Goal: Task Accomplishment & Management: Manage account settings

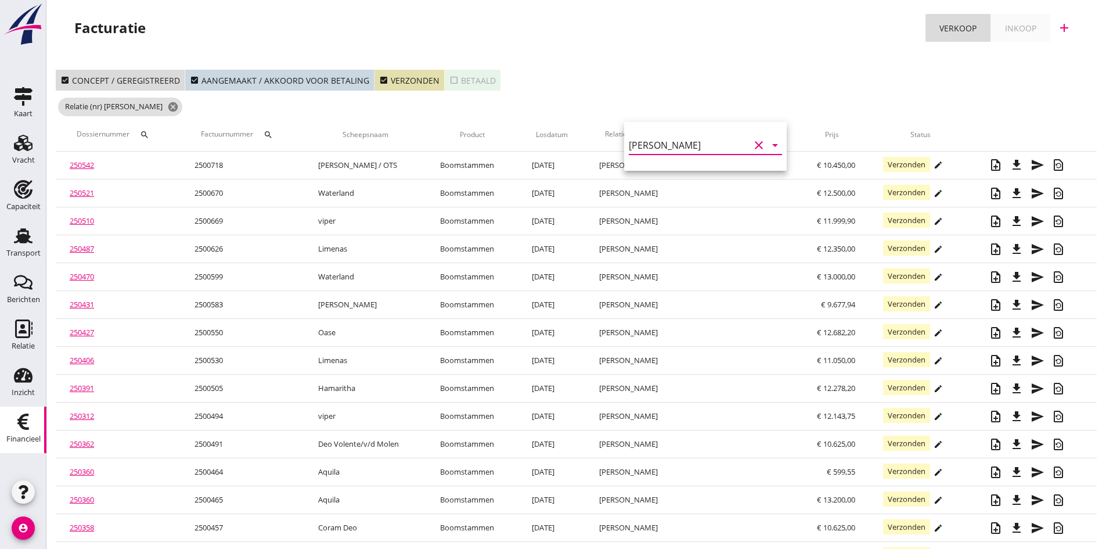
click at [752, 145] on icon "clear" at bounding box center [759, 145] width 14 height 14
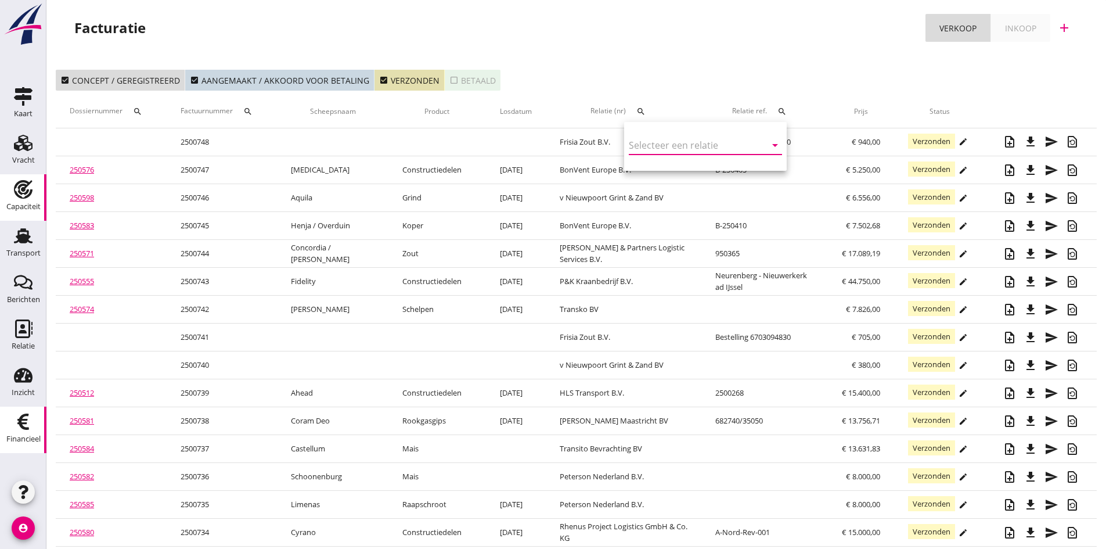
click at [25, 238] on use at bounding box center [23, 235] width 19 height 15
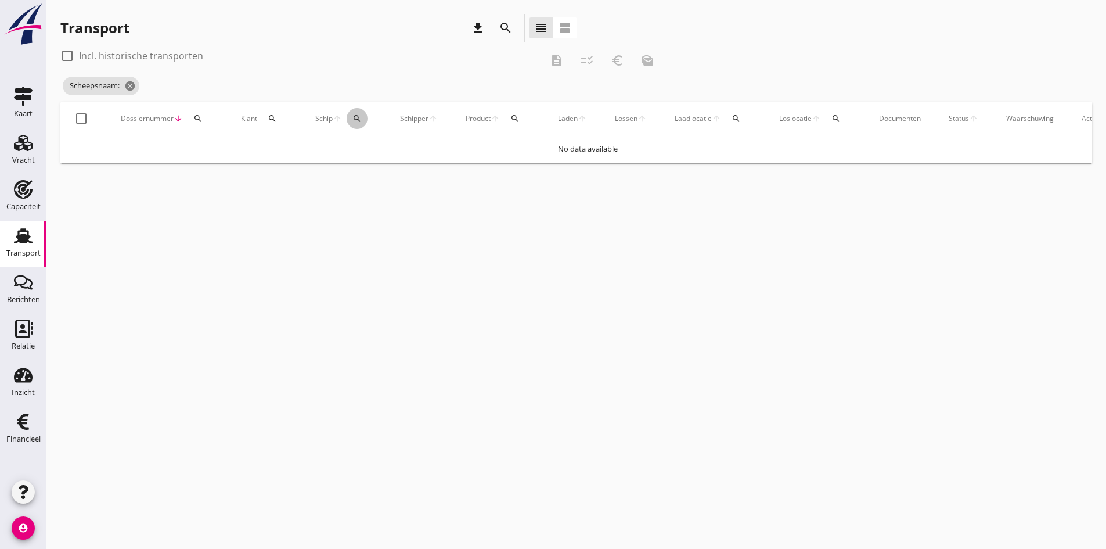
click at [357, 116] on icon "search" at bounding box center [357, 118] width 9 height 9
click at [361, 152] on input "Zoek op (scheeps)naam" at bounding box center [412, 152] width 121 height 19
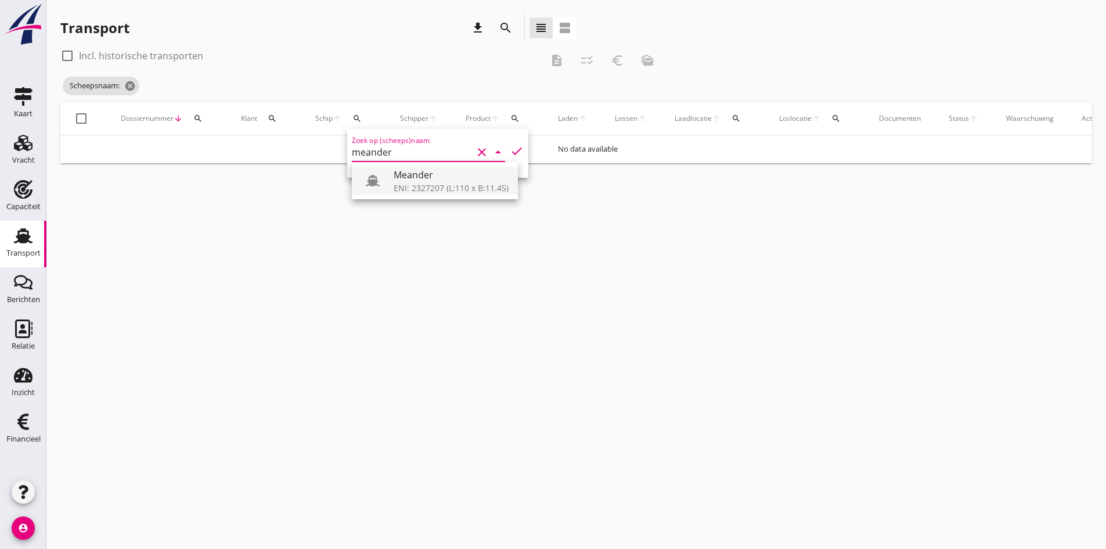
drag, startPoint x: 432, startPoint y: 179, endPoint x: 443, endPoint y: 176, distance: 11.0
click at [433, 179] on div "Meander" at bounding box center [451, 175] width 115 height 14
click at [510, 149] on icon "check" at bounding box center [517, 151] width 14 height 14
type input "Meander"
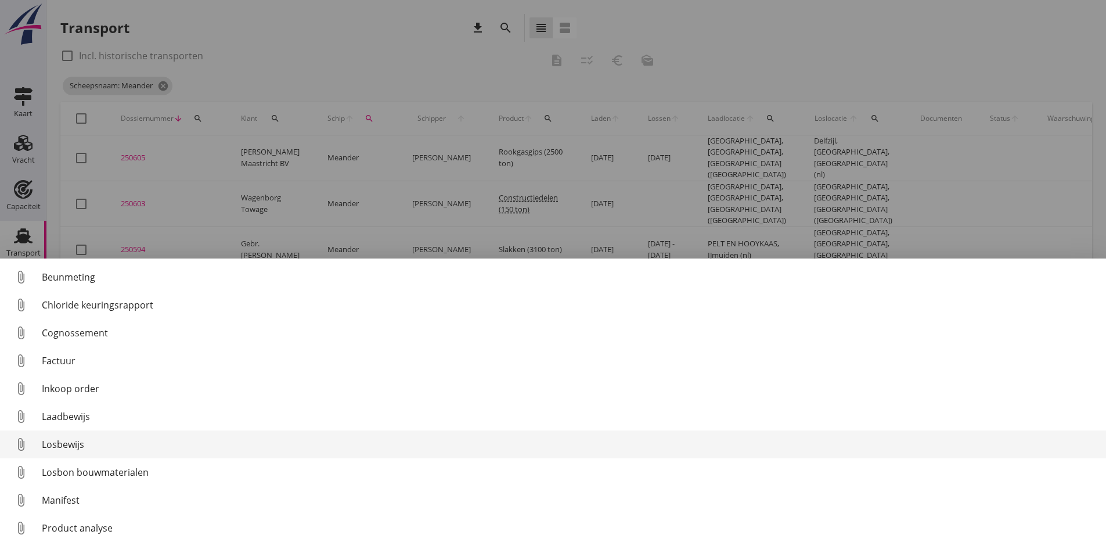
click at [61, 444] on div "Losbewijs" at bounding box center [569, 444] width 1055 height 14
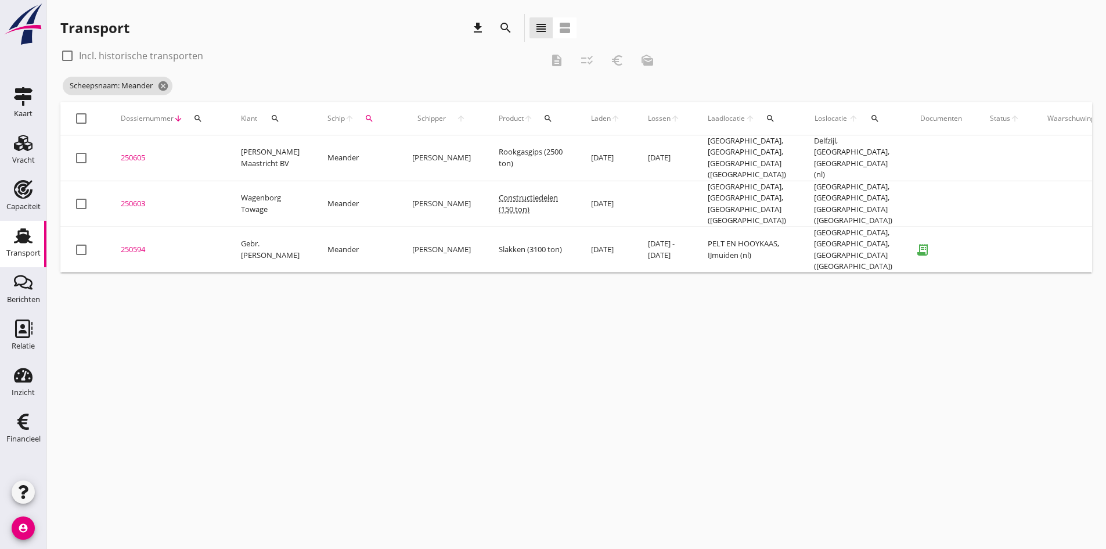
click at [141, 244] on div "250594" at bounding box center [167, 250] width 92 height 12
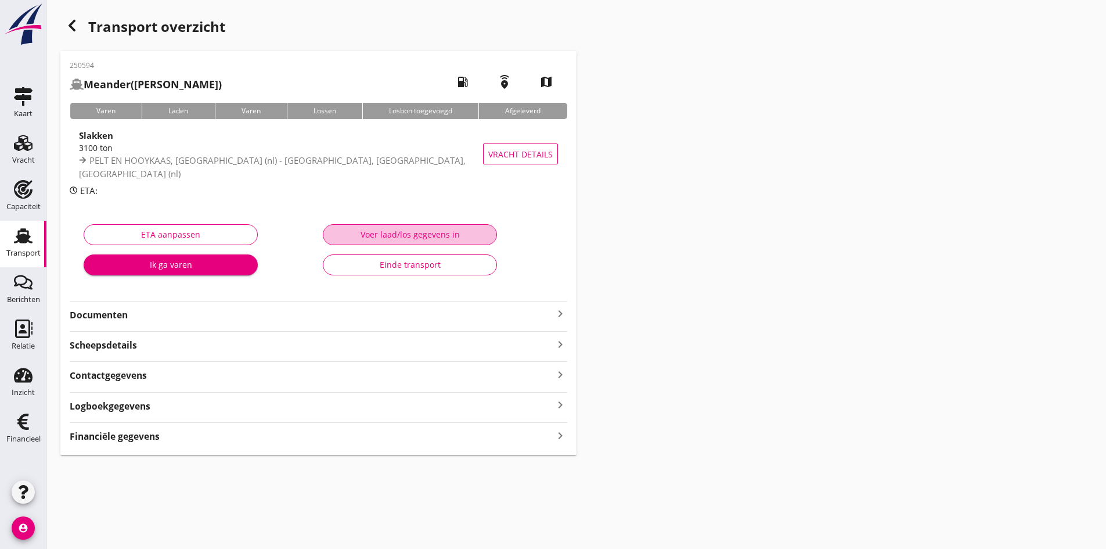
click at [367, 234] on div "Voer laad/los gegevens in" at bounding box center [410, 234] width 154 height 12
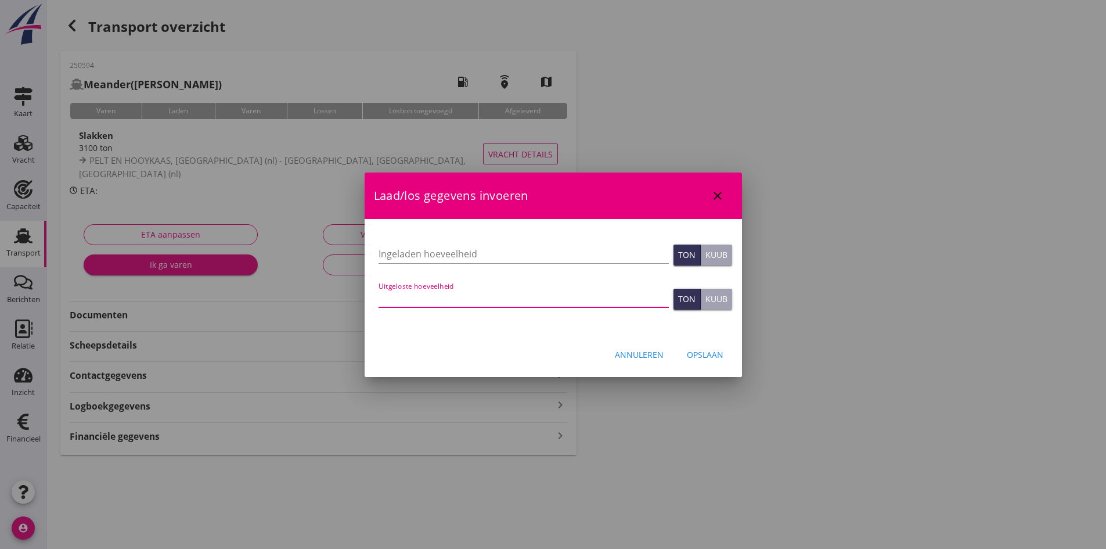
click at [409, 300] on input "Uitgeloste hoeveelheid" at bounding box center [524, 298] width 290 height 19
type input "3145"
type input "3145.98"
click at [690, 350] on div "Opslaan" at bounding box center [705, 354] width 37 height 12
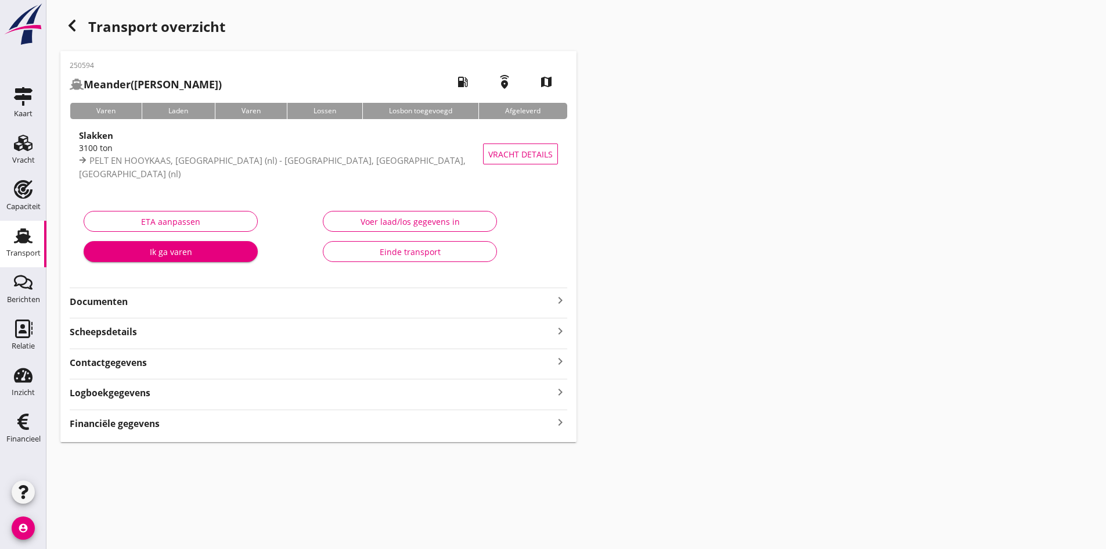
click at [390, 422] on div "Financiële gegevens keyboard_arrow_right" at bounding box center [319, 423] width 498 height 16
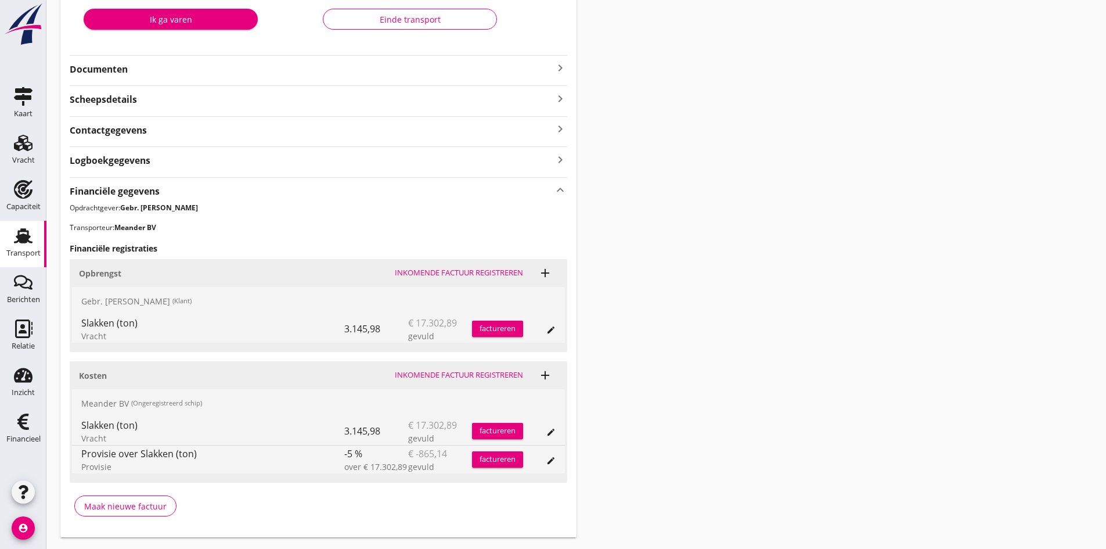
scroll to position [263, 0]
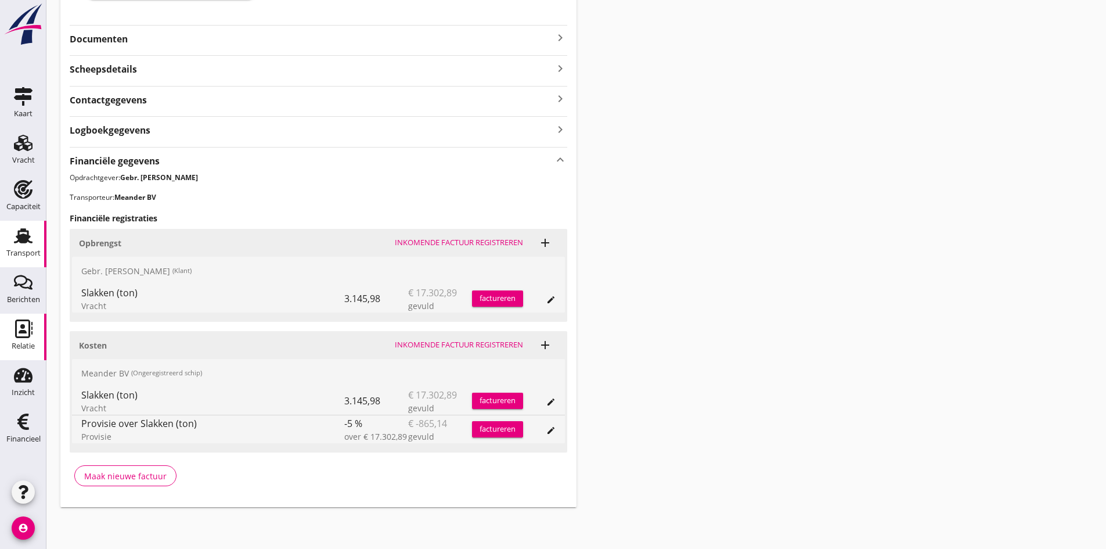
click at [20, 328] on icon "Relatie" at bounding box center [23, 328] width 19 height 19
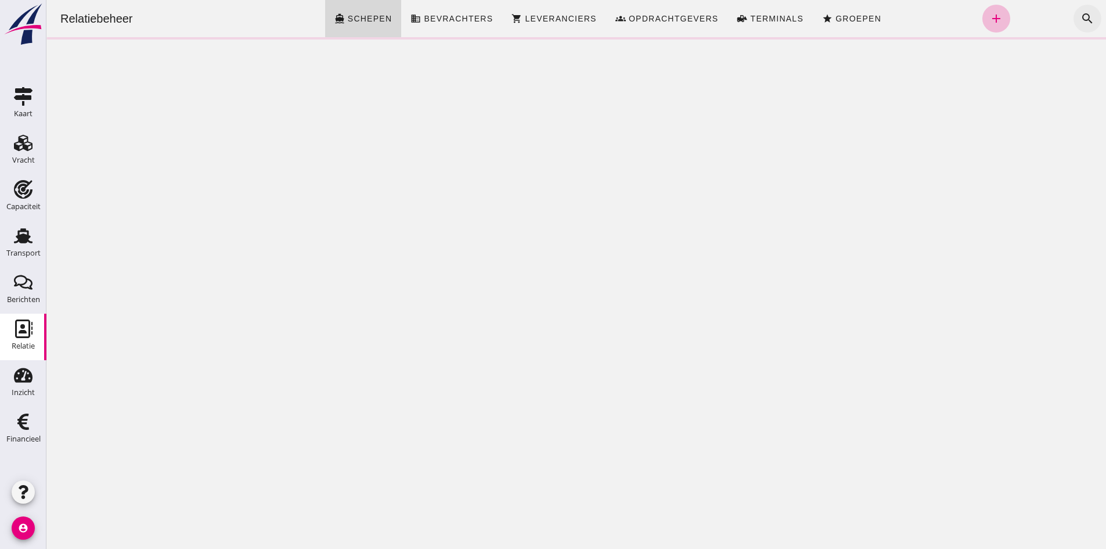
click at [1081, 17] on icon "search" at bounding box center [1088, 19] width 14 height 14
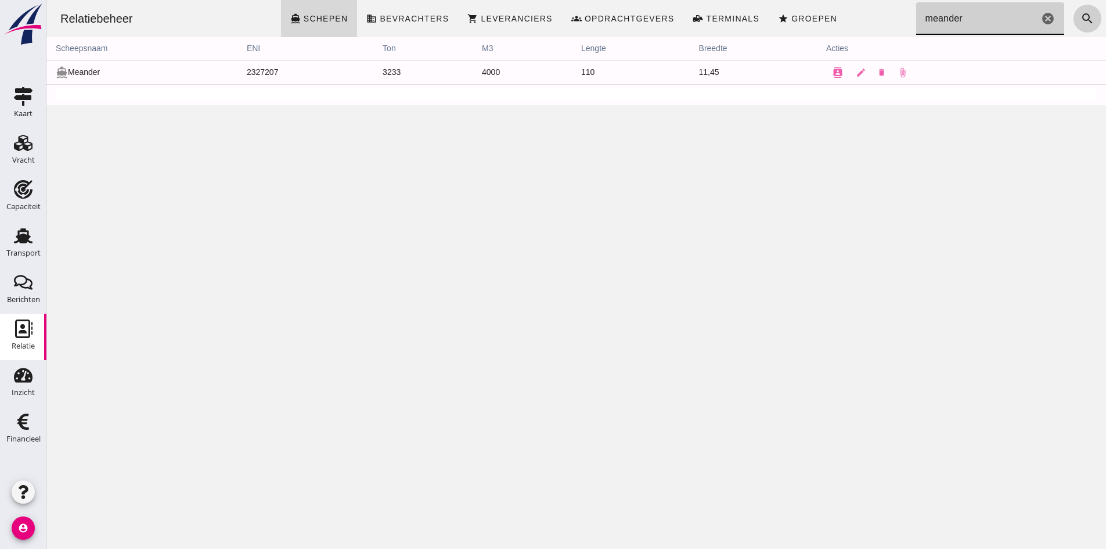
type input "meander"
click at [856, 70] on icon "edit" at bounding box center [861, 72] width 10 height 10
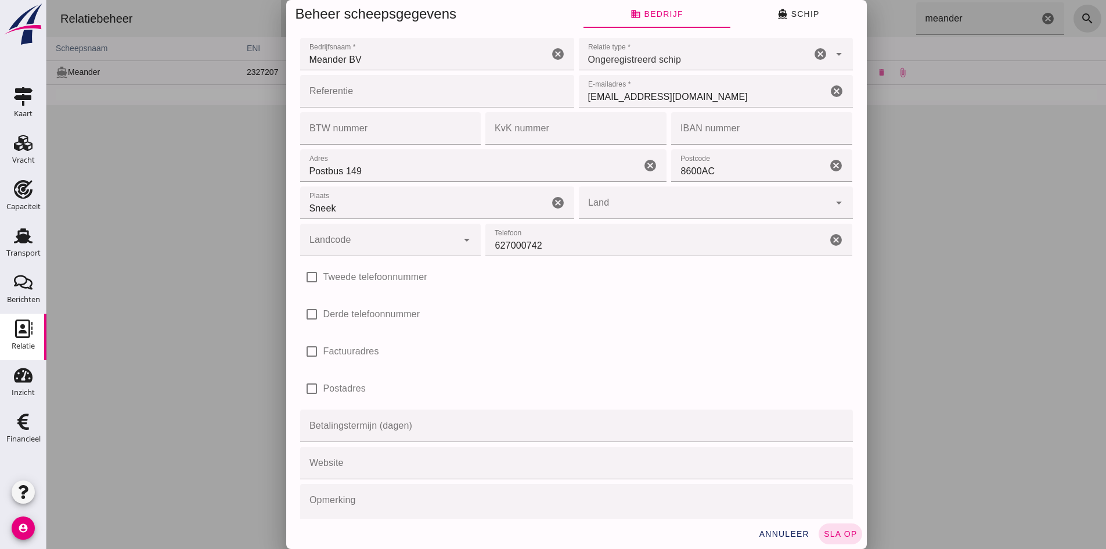
drag, startPoint x: 512, startPoint y: 124, endPoint x: 503, endPoint y: 127, distance: 9.4
click at [512, 124] on input "KvK nummer" at bounding box center [573, 128] width 174 height 33
type input "83592067"
click at [691, 127] on input "IBAN nummer" at bounding box center [758, 128] width 174 height 33
type input "[FINANCIAL_ID]"
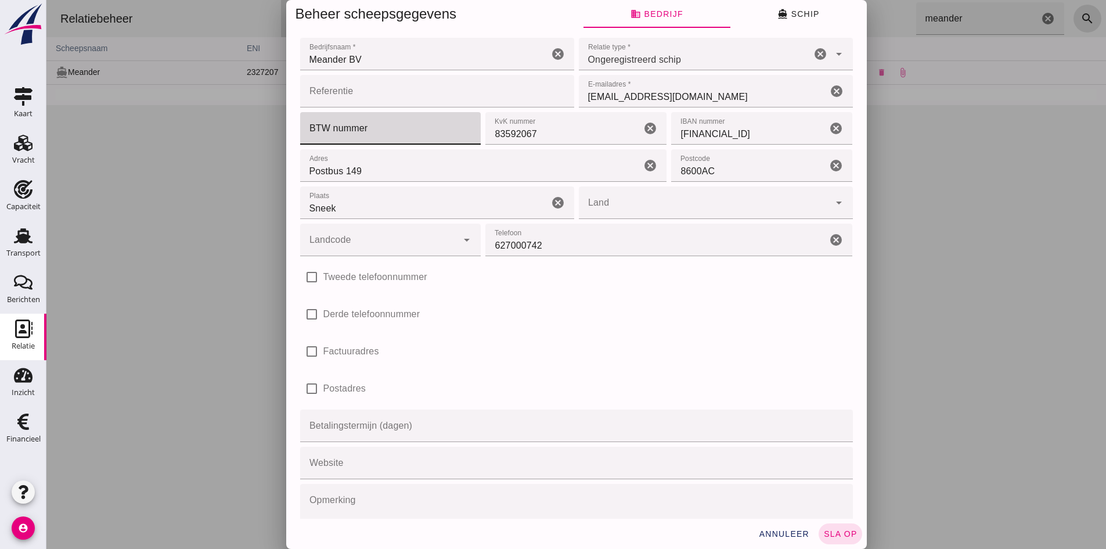
click at [367, 129] on input "BTW nummer" at bounding box center [387, 128] width 174 height 33
type input "NL862928011B01"
click at [460, 239] on icon "arrow_drop_down" at bounding box center [467, 240] width 14 height 14
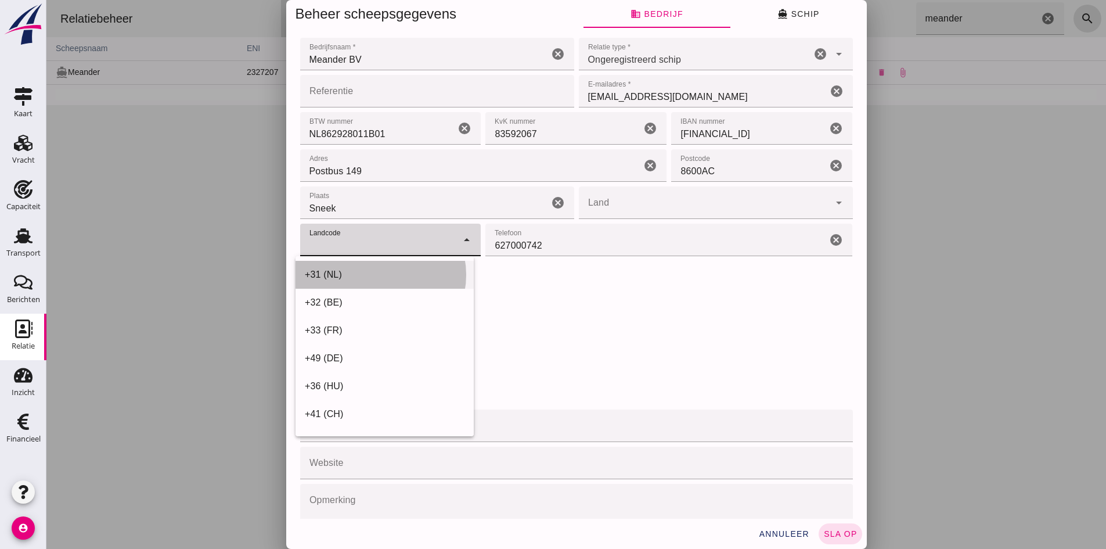
click at [416, 275] on div "+31 (NL)" at bounding box center [385, 275] width 160 height 14
type input "+31 (NL)"
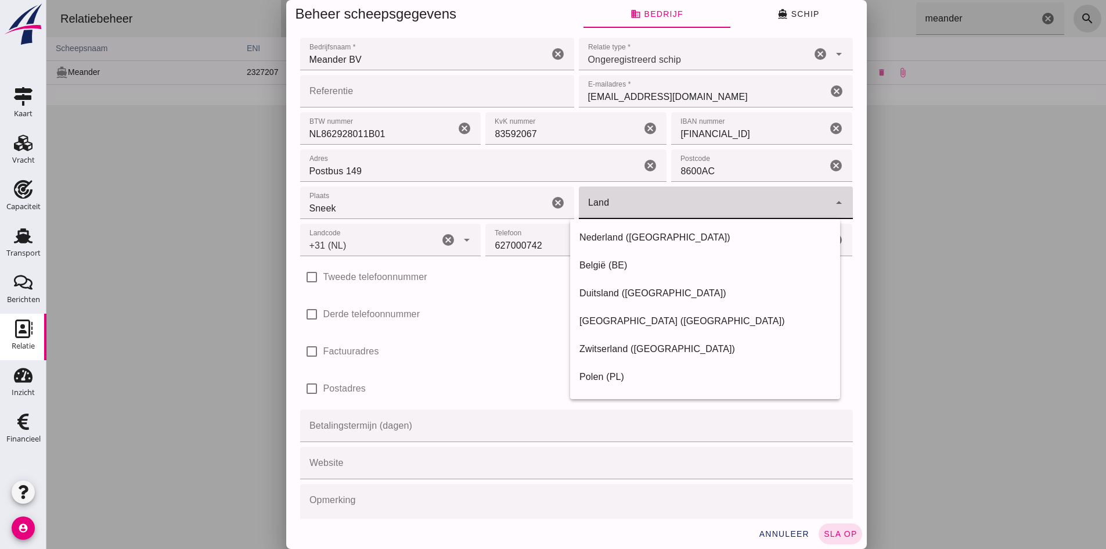
click at [611, 199] on div at bounding box center [704, 202] width 251 height 33
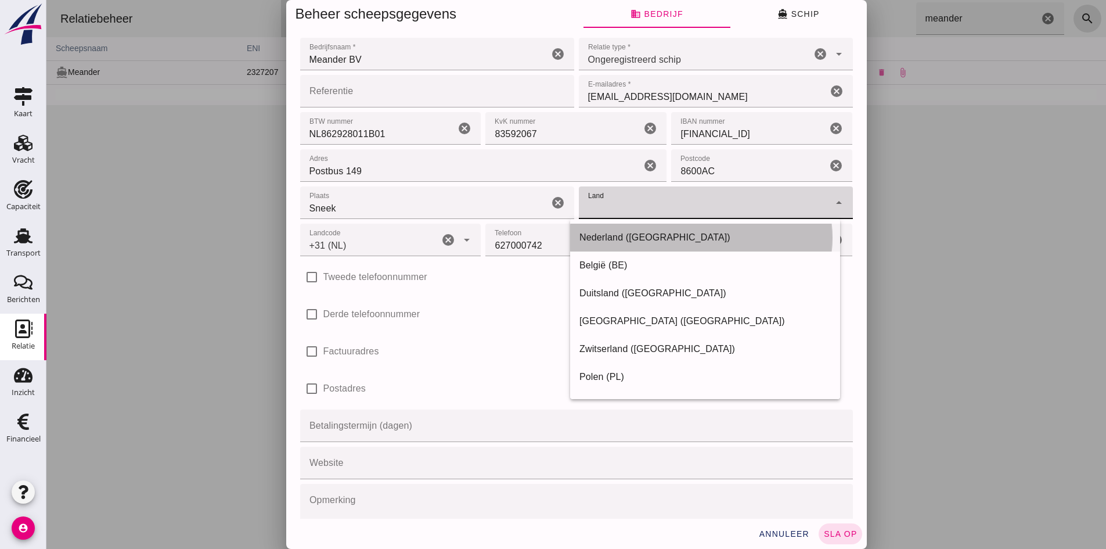
click at [615, 235] on div "Nederland ([GEOGRAPHIC_DATA])" at bounding box center [705, 238] width 251 height 14
type input "Nederland ([GEOGRAPHIC_DATA])"
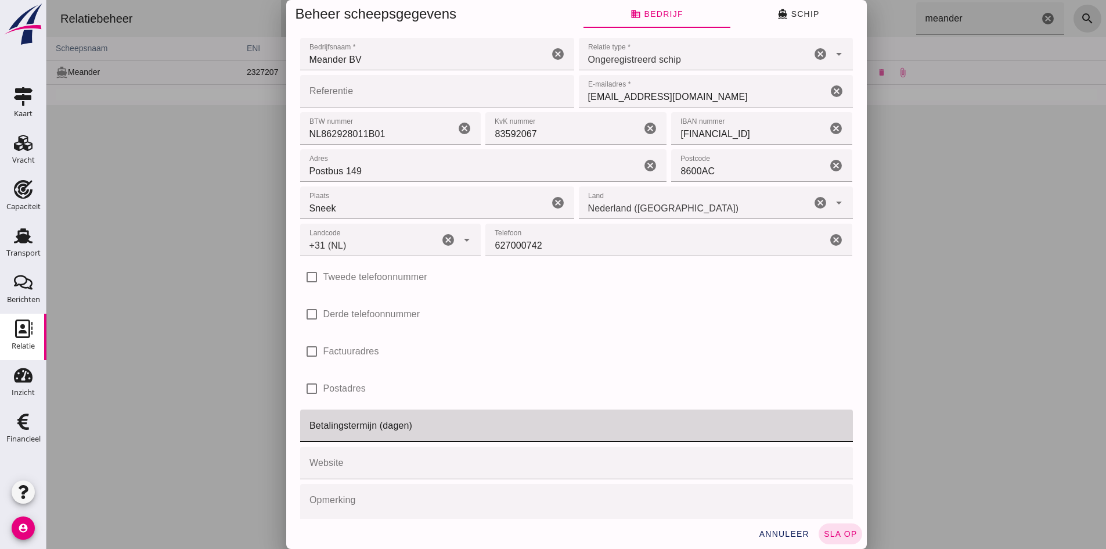
click at [393, 426] on input "Betalingstermijn (dagen)" at bounding box center [573, 425] width 546 height 33
type input "14"
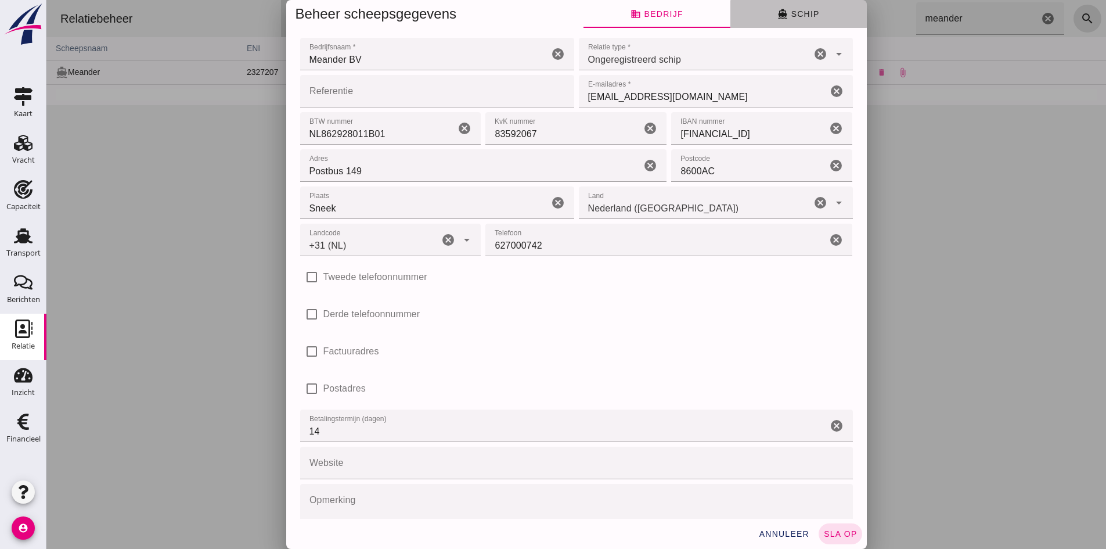
click at [804, 16] on span "directions_boat Schip" at bounding box center [799, 14] width 42 height 10
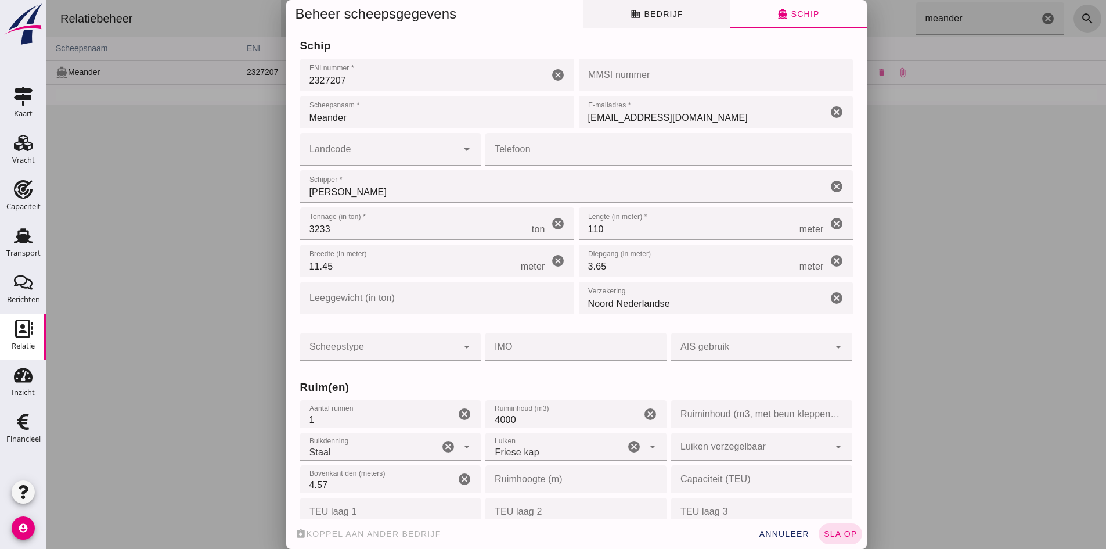
click at [656, 14] on span "business Bedrijf" at bounding box center [657, 14] width 52 height 10
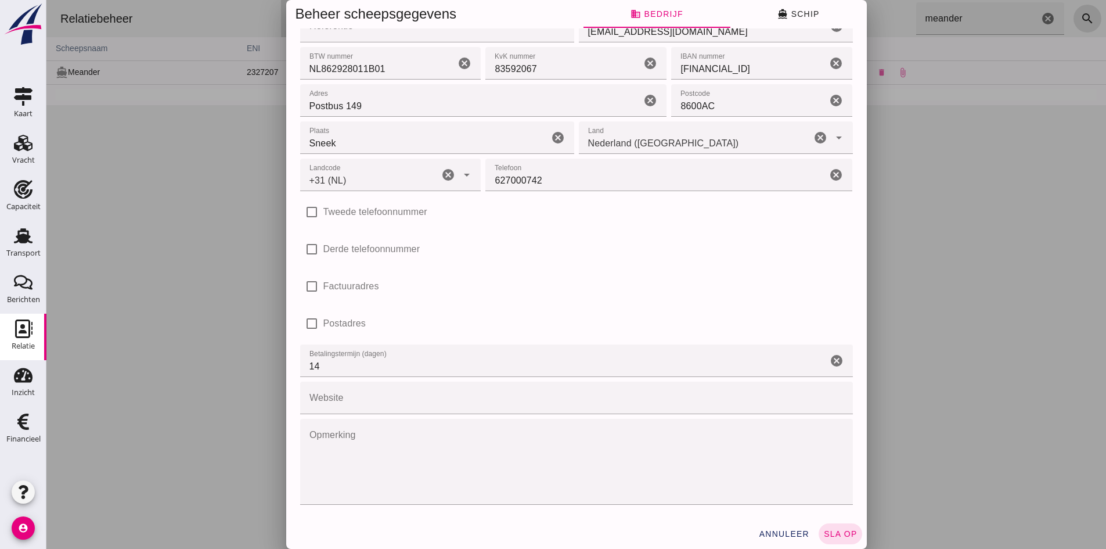
scroll to position [7, 0]
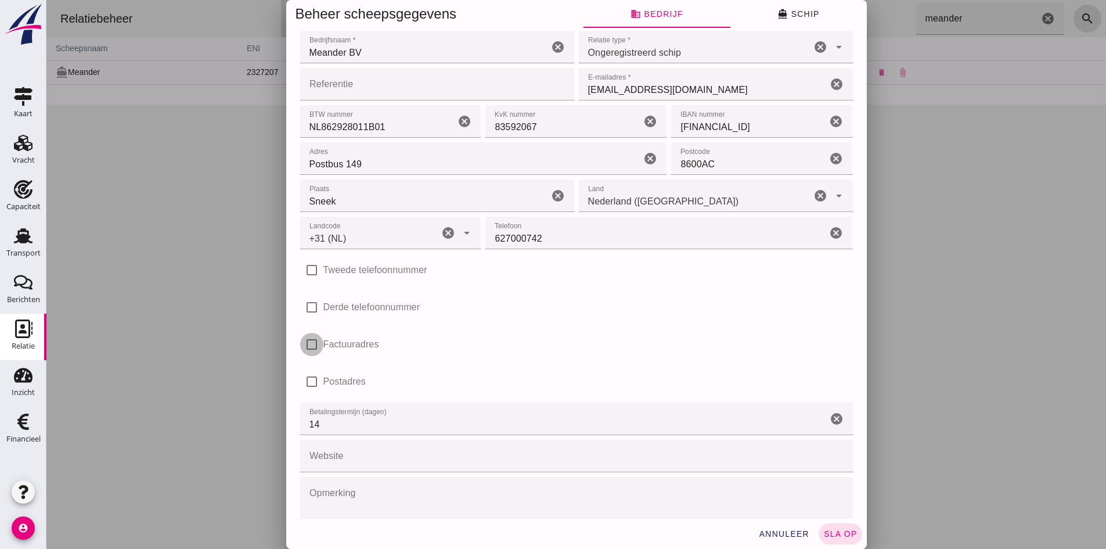
click at [310, 344] on input "Factuuradres" at bounding box center [311, 344] width 23 height 23
checkbox input "true"
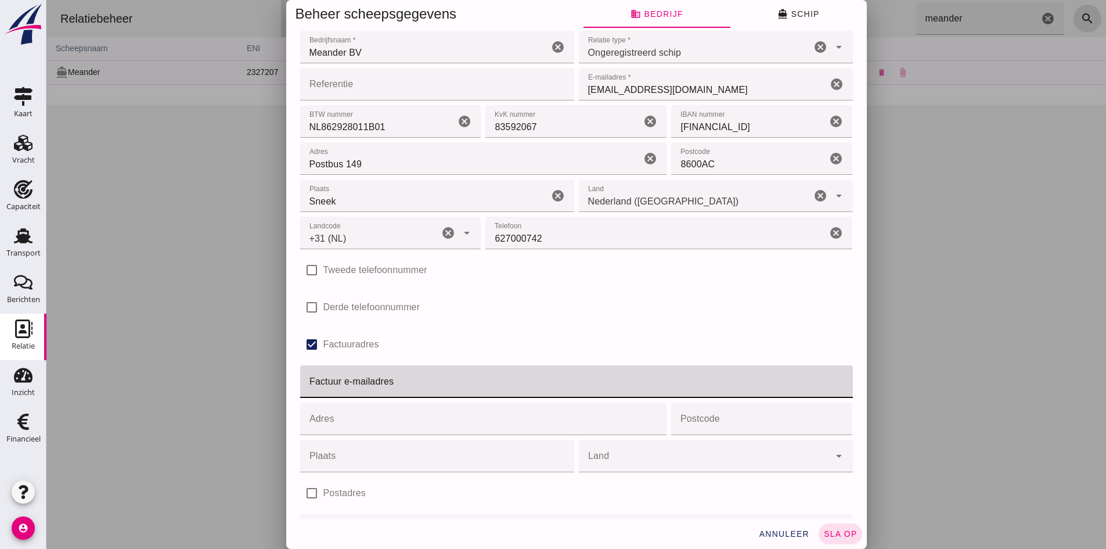
click at [364, 382] on input "Factuur e-mailadres" at bounding box center [573, 381] width 546 height 33
type input "[EMAIL_ADDRESS][DOMAIN_NAME]"
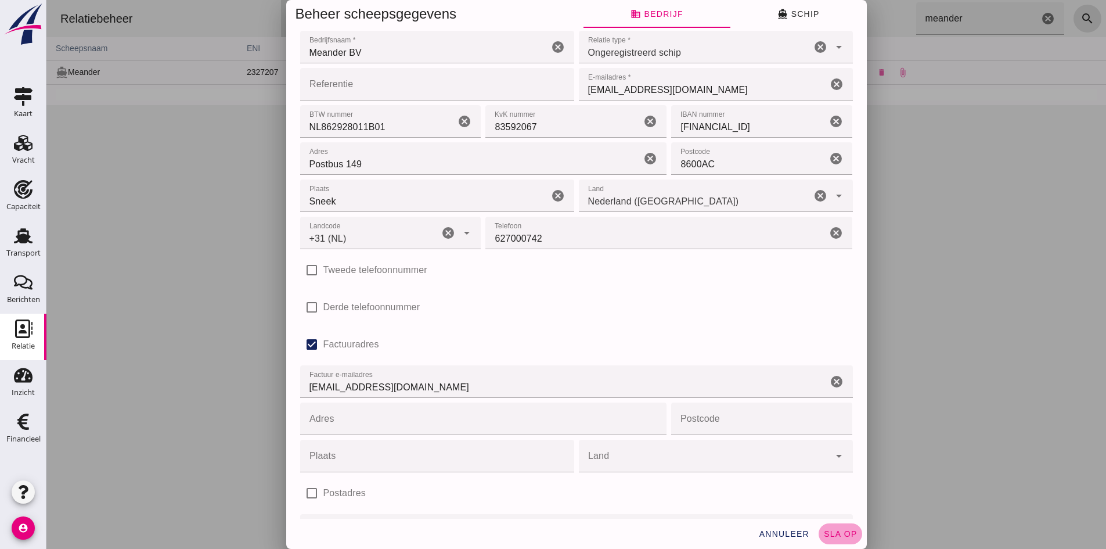
click at [830, 534] on span "sla op" at bounding box center [841, 533] width 34 height 9
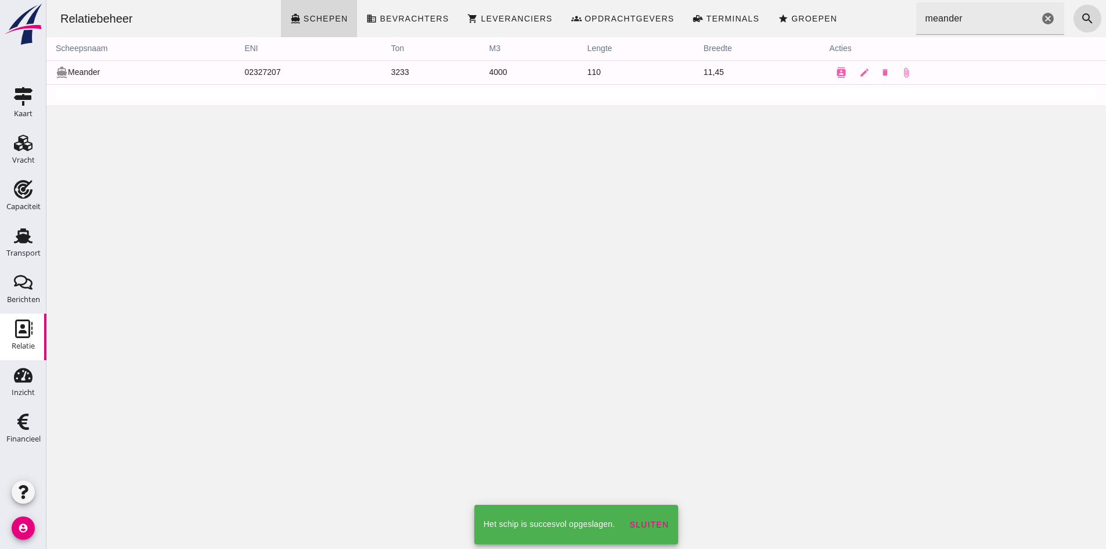
scroll to position [0, 0]
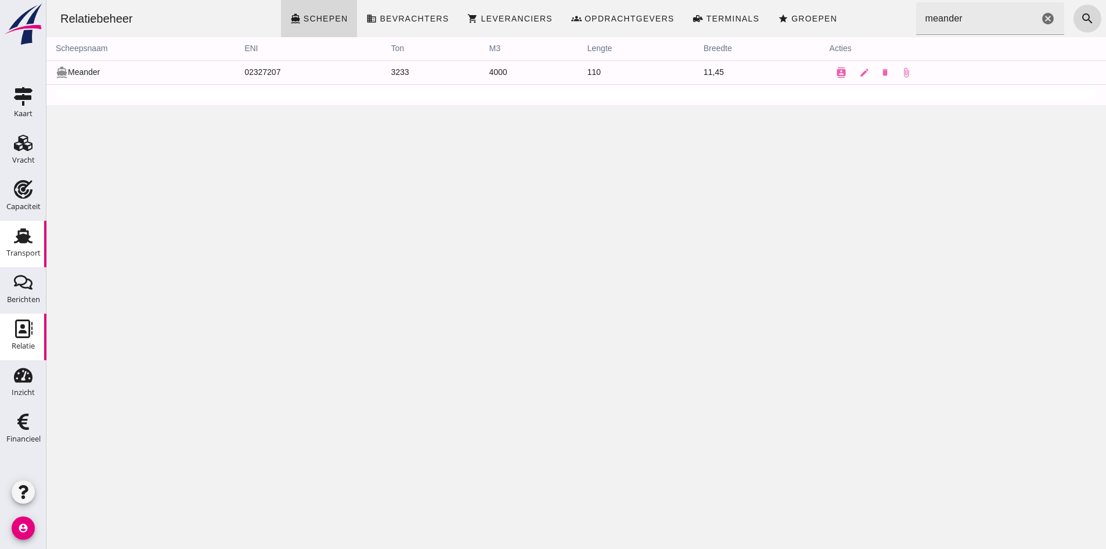
click at [16, 233] on icon "Transport" at bounding box center [23, 236] width 19 height 19
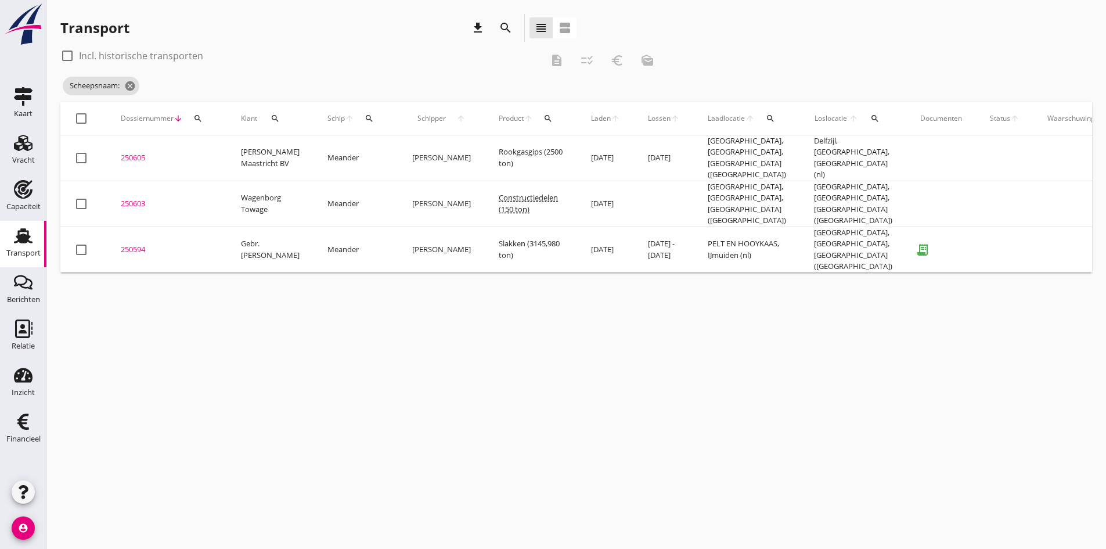
click at [135, 244] on div "250594" at bounding box center [167, 250] width 92 height 12
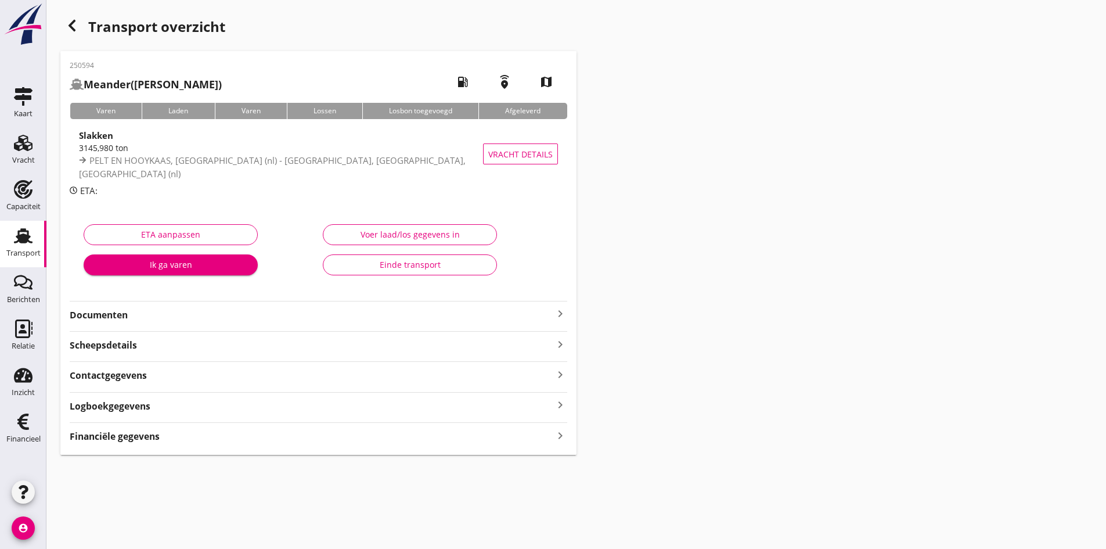
click at [559, 437] on icon "keyboard_arrow_right" at bounding box center [560, 435] width 14 height 16
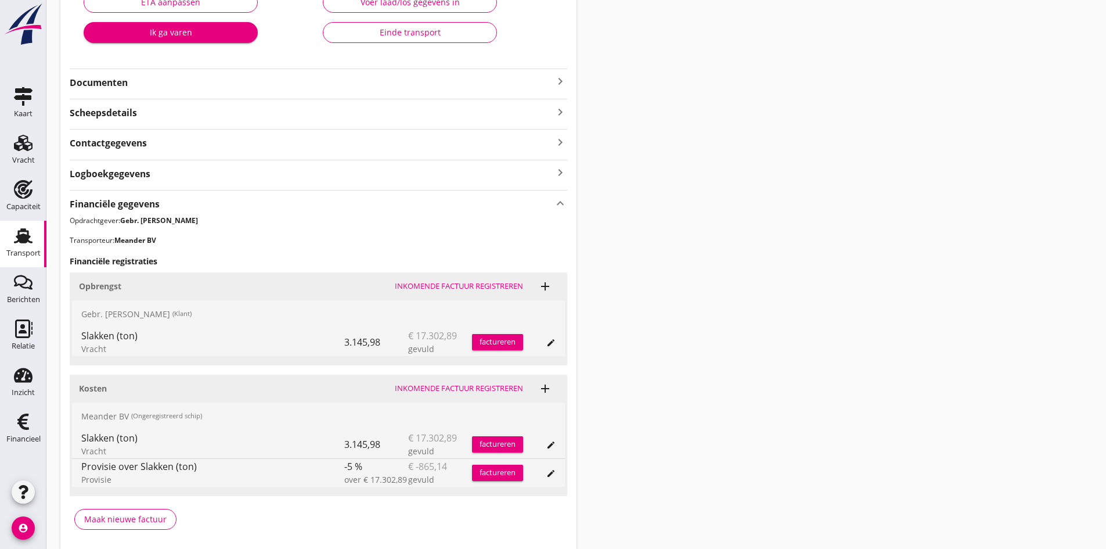
scroll to position [276, 0]
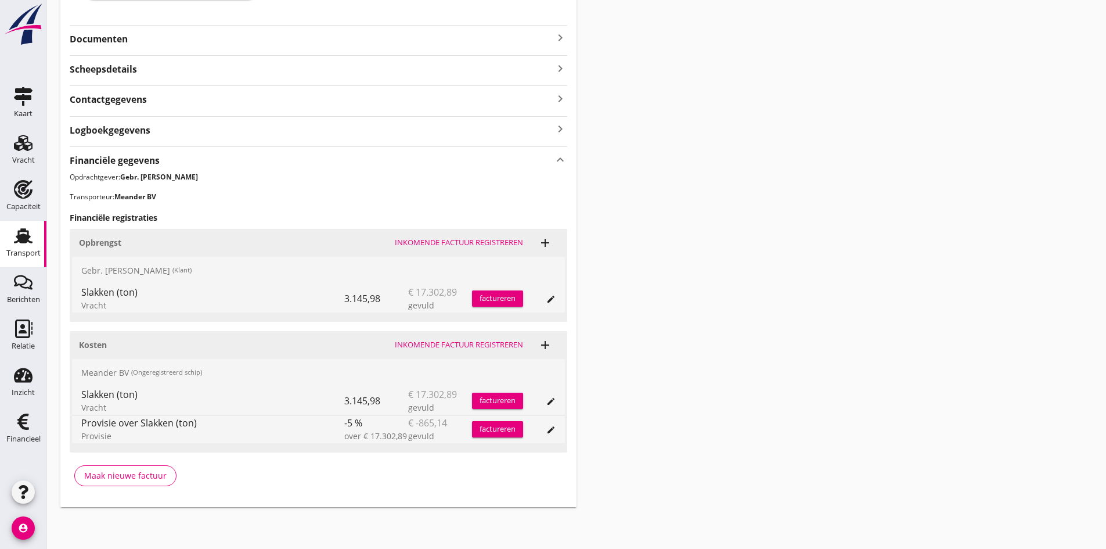
click at [427, 341] on div "Inkomende factuur registreren" at bounding box center [459, 345] width 128 height 12
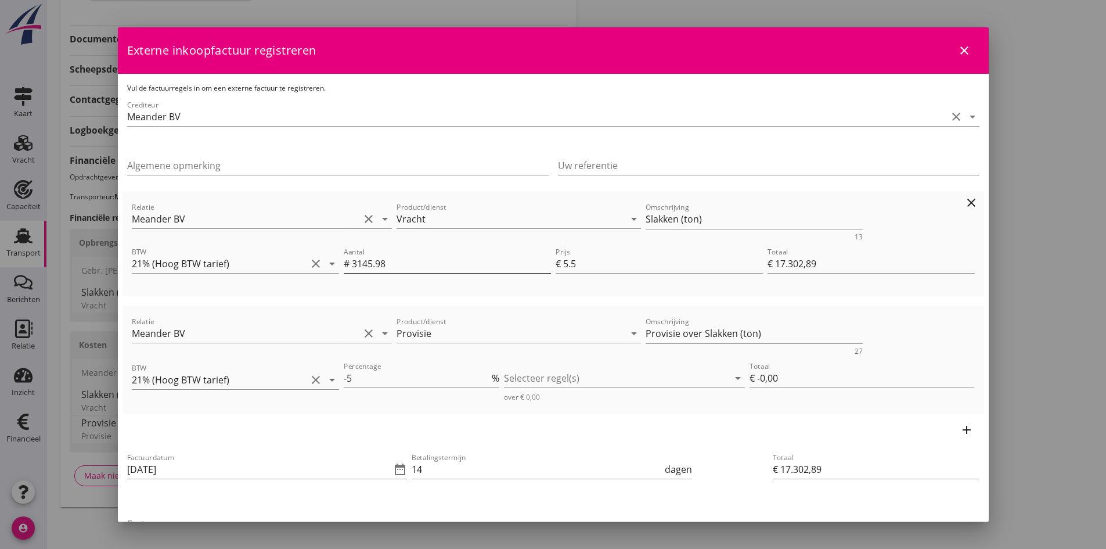
click at [388, 265] on input "3145.98" at bounding box center [451, 263] width 199 height 19
type input "3145.9"
type input "€ 17.302,45"
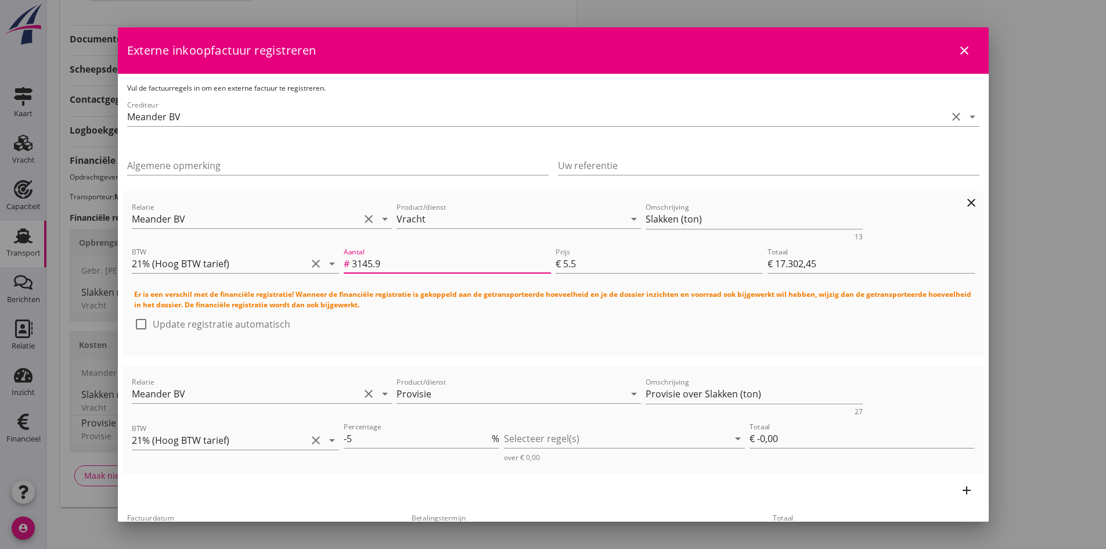
type input "3145.95"
type input "€ 17.302,73"
type input "€ 17.302,72"
type input "3145.957"
type input "€ 17.302,76"
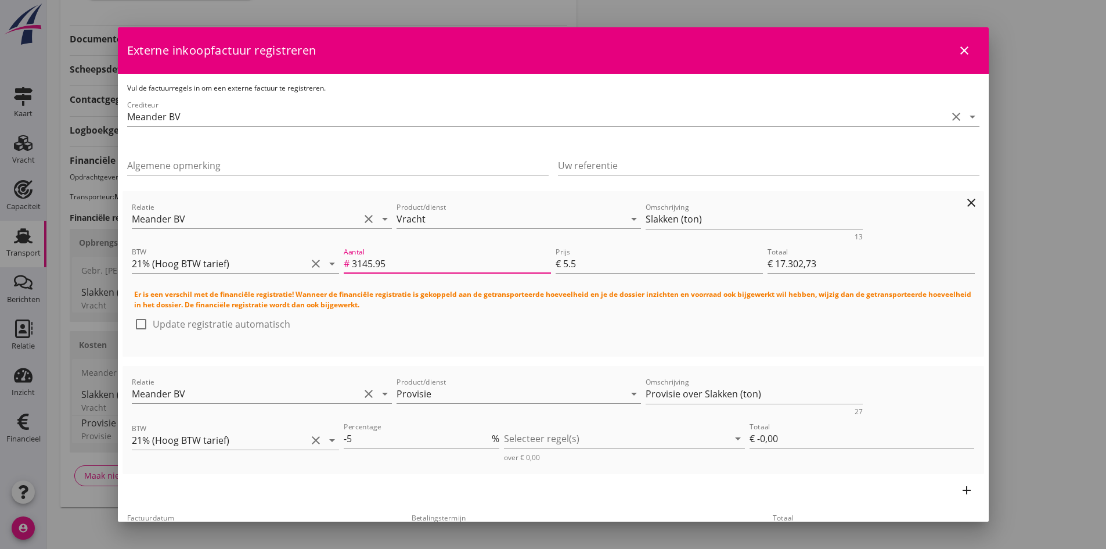
type input "€ 17.302,76"
type input "3145.957"
click at [138, 324] on div at bounding box center [141, 324] width 20 height 20
checkbox input "true"
click at [522, 438] on div at bounding box center [616, 438] width 225 height 19
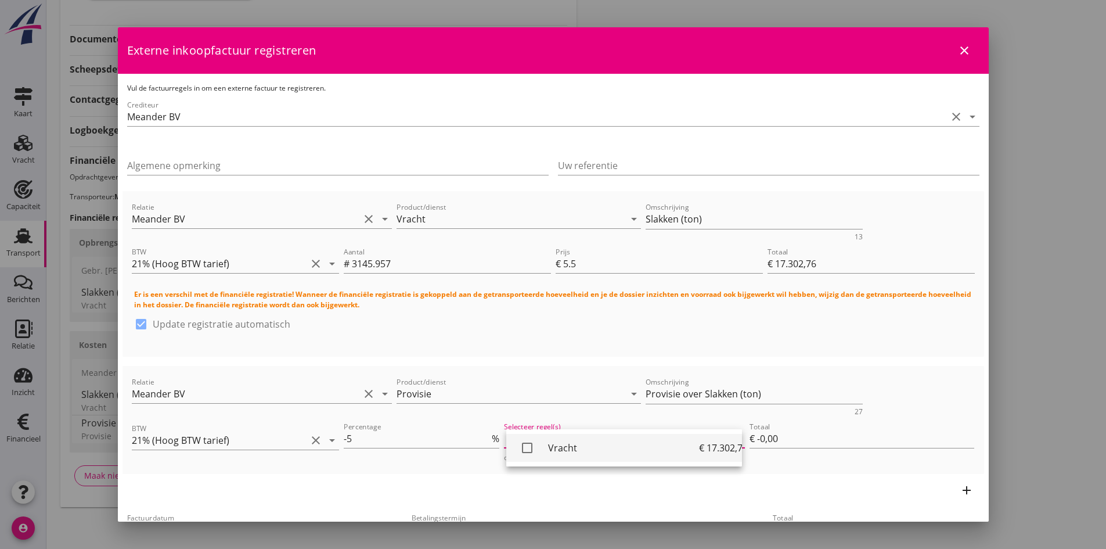
click at [526, 447] on icon "check_box_outline_blank" at bounding box center [527, 447] width 23 height 23
type input "€ -865,14"
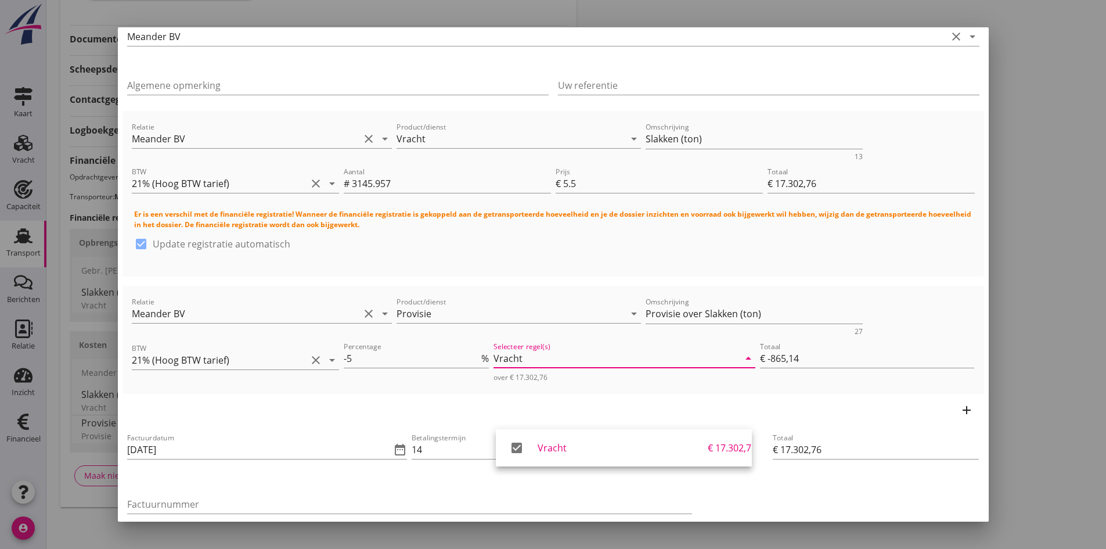
scroll to position [84, 0]
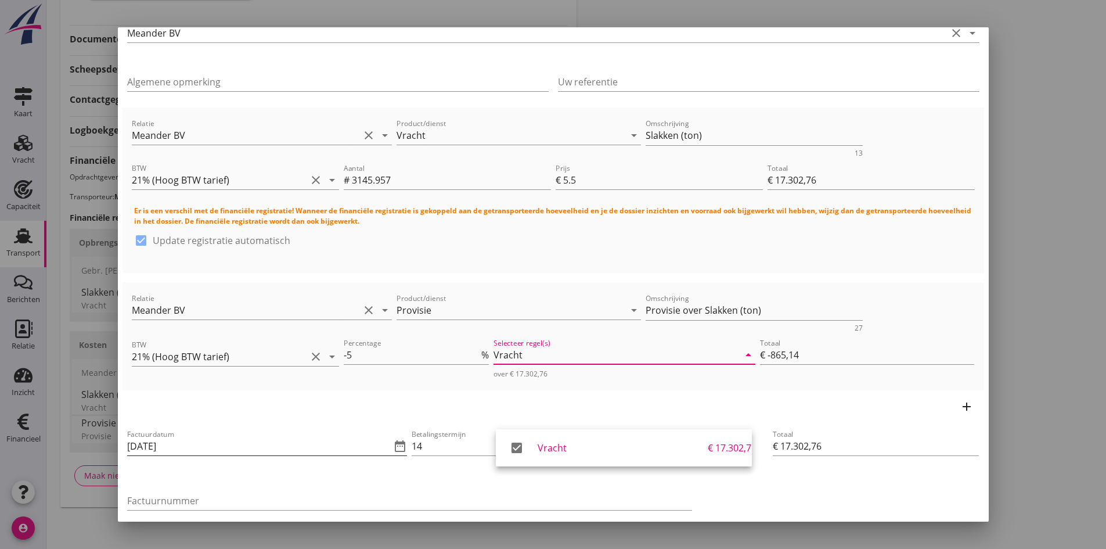
click at [232, 448] on input "[DATE]" at bounding box center [259, 446] width 264 height 19
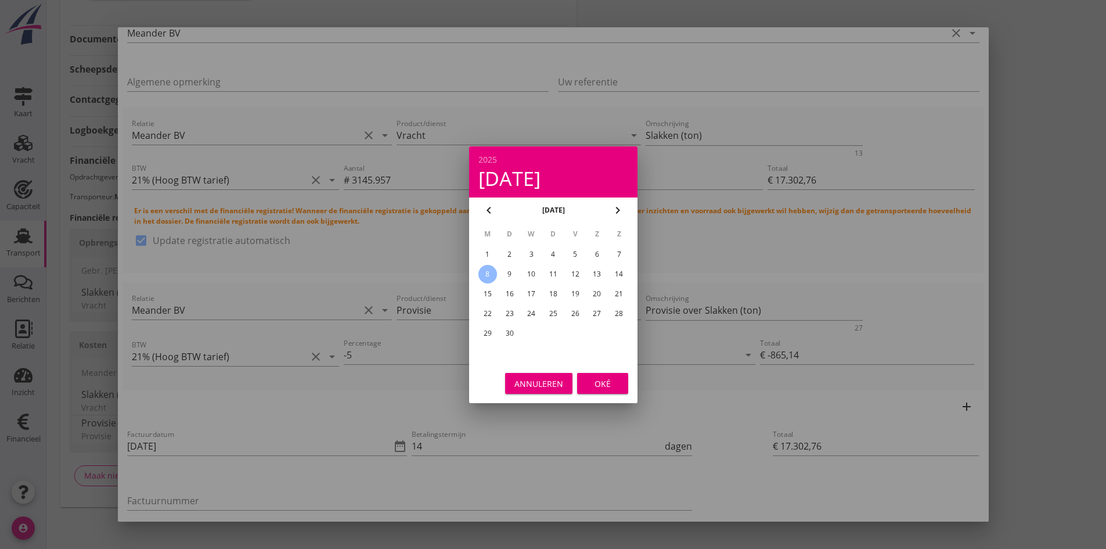
click at [597, 256] on div "6" at bounding box center [597, 254] width 19 height 19
type input "[DATE]"
click at [609, 382] on div "Oké" at bounding box center [603, 383] width 33 height 12
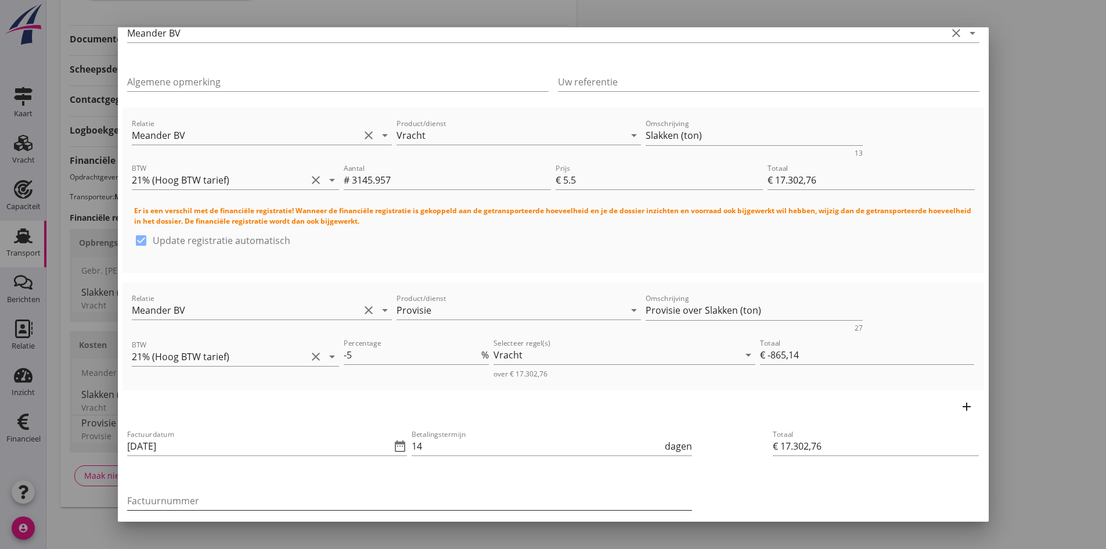
click at [208, 501] on input "Factuurnummer" at bounding box center [409, 500] width 565 height 19
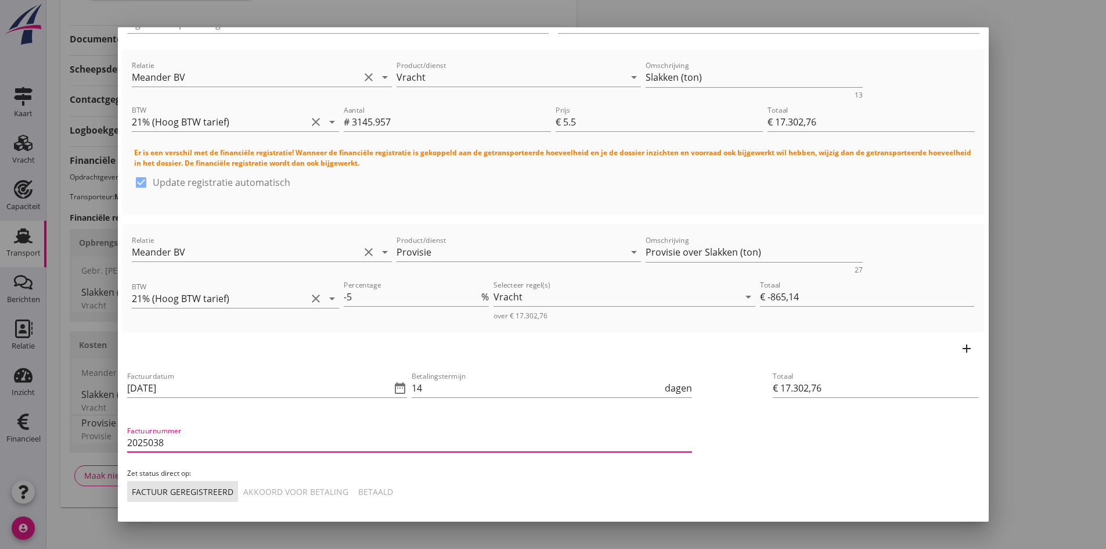
type input "2025038"
click at [296, 491] on div "Akkoord voor betaling" at bounding box center [295, 492] width 105 height 12
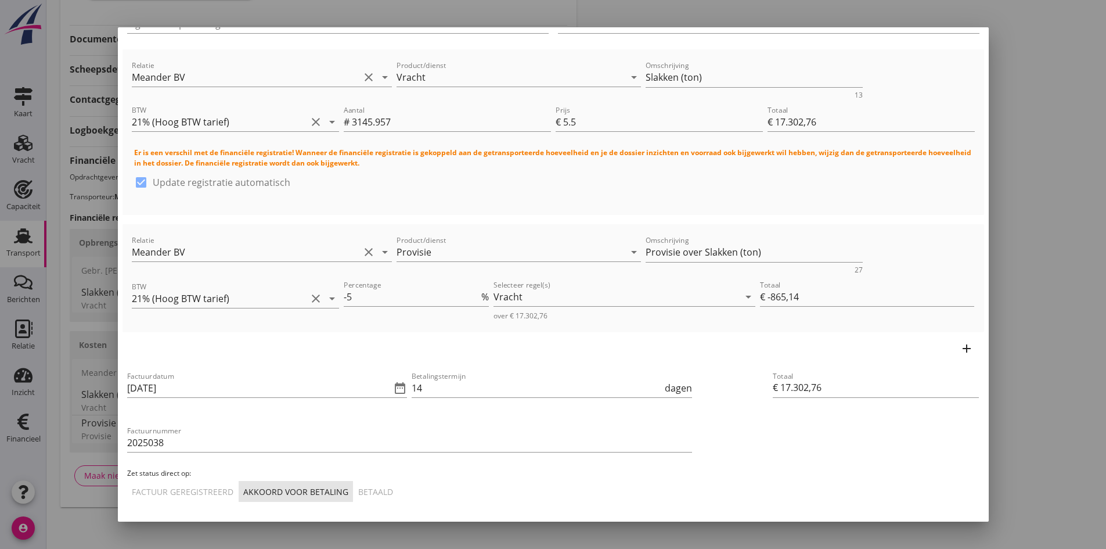
scroll to position [187, 0]
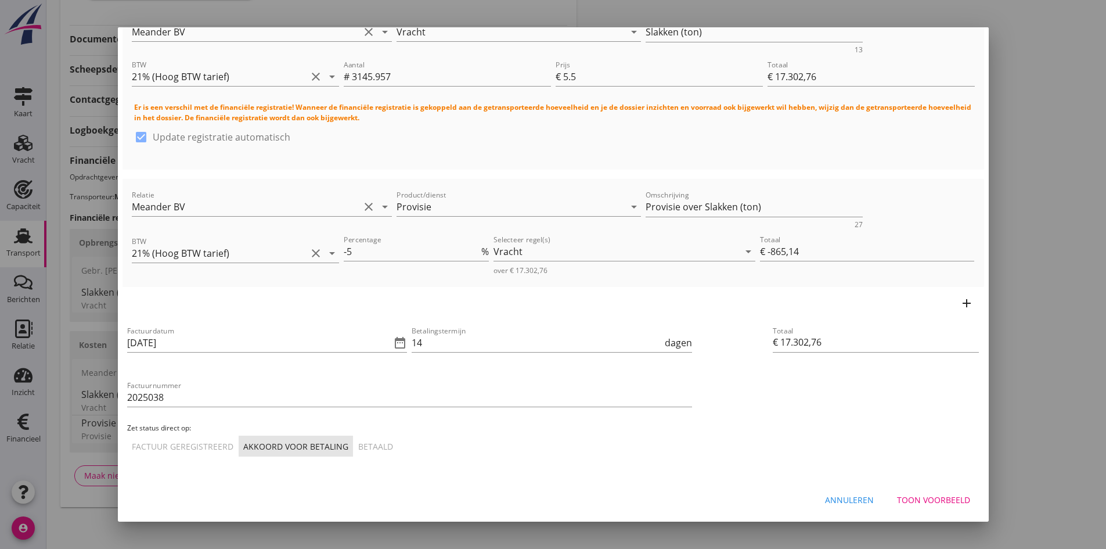
click at [936, 498] on div "Toon voorbeeld" at bounding box center [933, 500] width 73 height 12
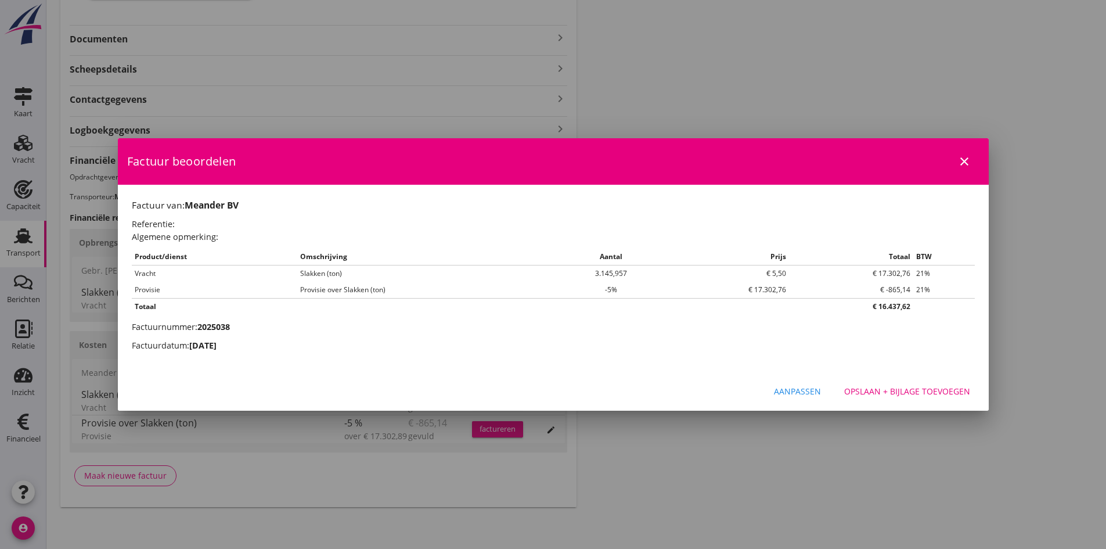
scroll to position [0, 0]
click at [901, 387] on div "Opslaan + bijlage toevoegen" at bounding box center [907, 391] width 126 height 12
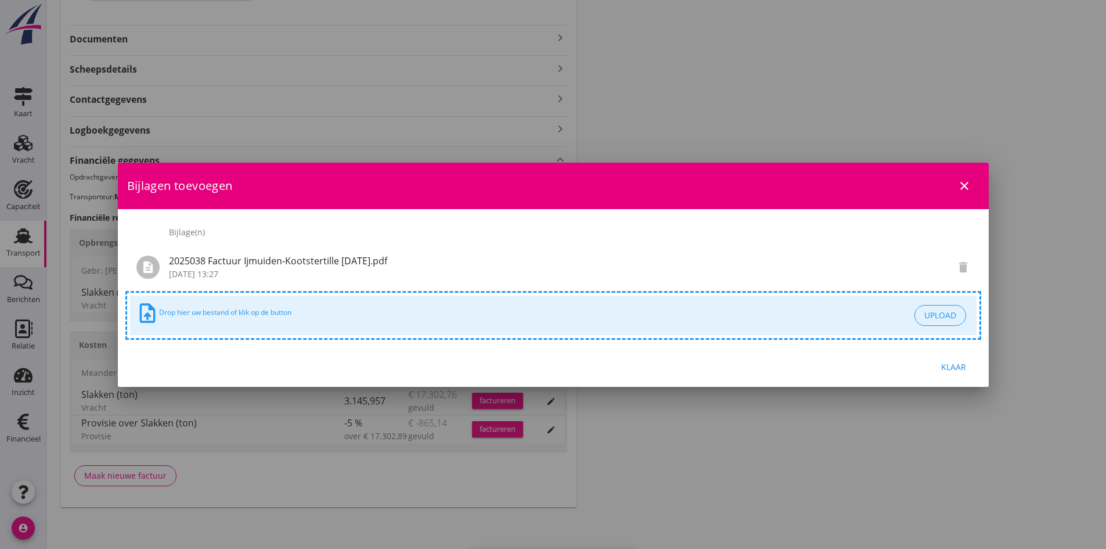
click at [946, 366] on div "Klaar" at bounding box center [954, 367] width 33 height 12
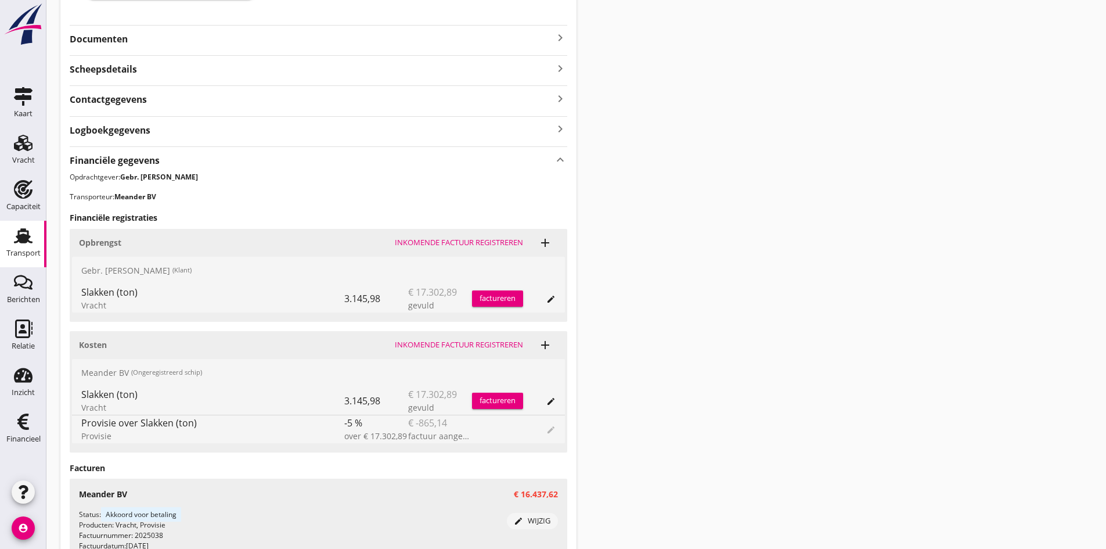
click at [487, 296] on div "factureren" at bounding box center [497, 299] width 51 height 12
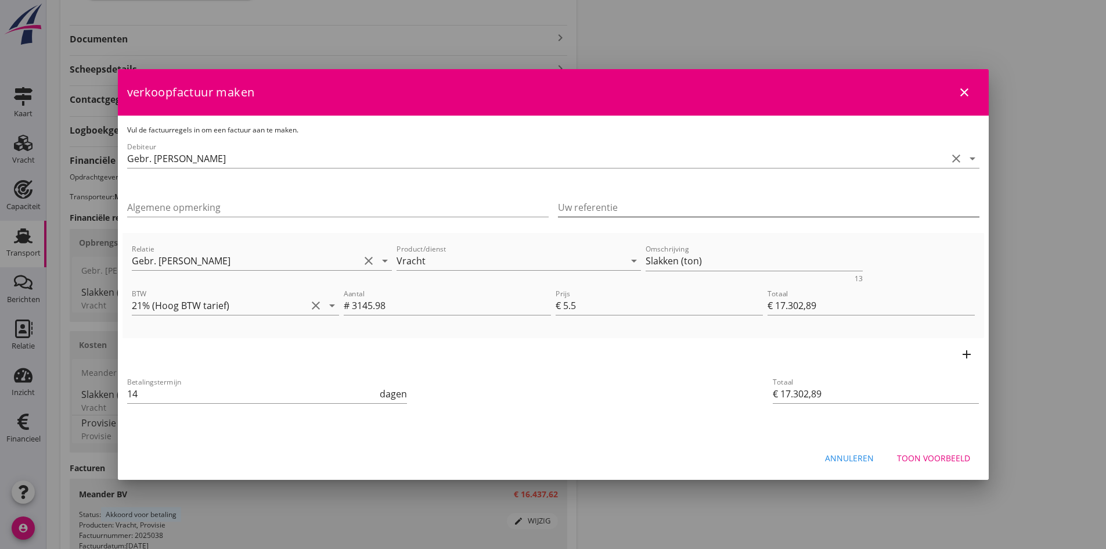
click at [587, 204] on input "Uw referentie" at bounding box center [769, 207] width 422 height 19
type input "751658"
click at [922, 454] on div "Toon voorbeeld" at bounding box center [933, 458] width 73 height 12
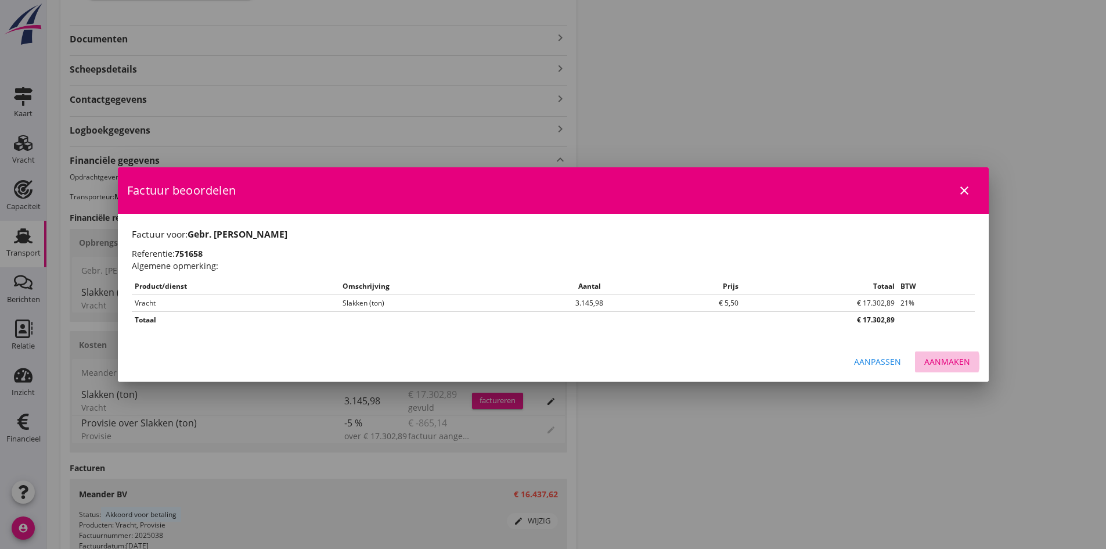
click at [961, 360] on div "Aanmaken" at bounding box center [948, 361] width 46 height 12
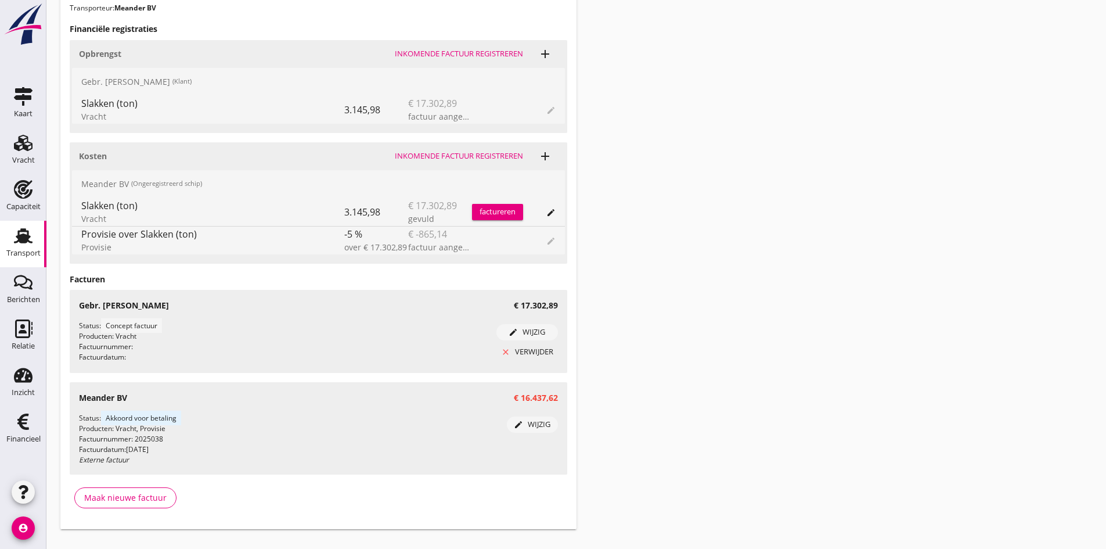
scroll to position [487, 0]
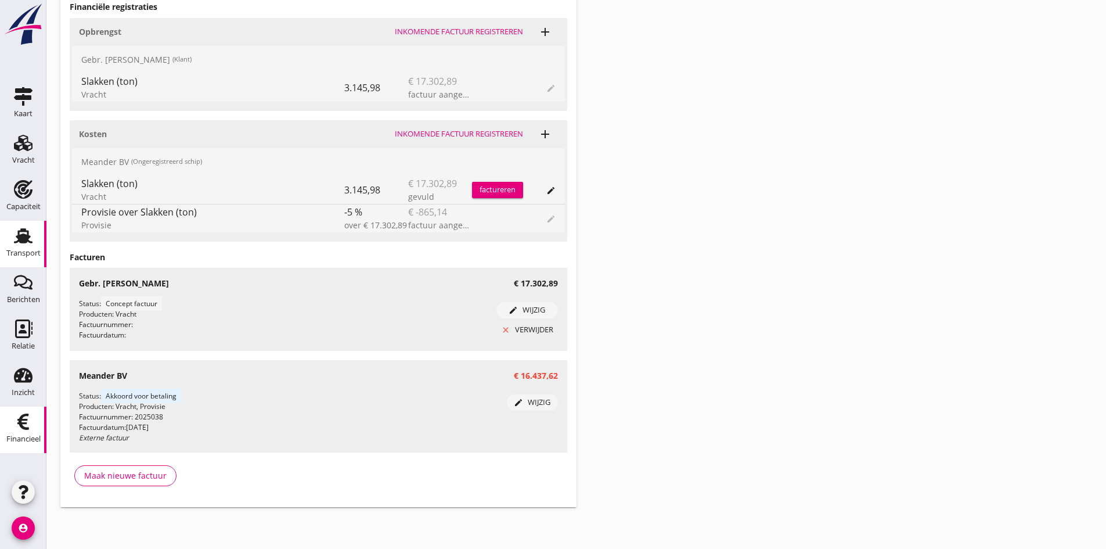
click at [25, 421] on icon "Financieel" at bounding box center [23, 421] width 19 height 19
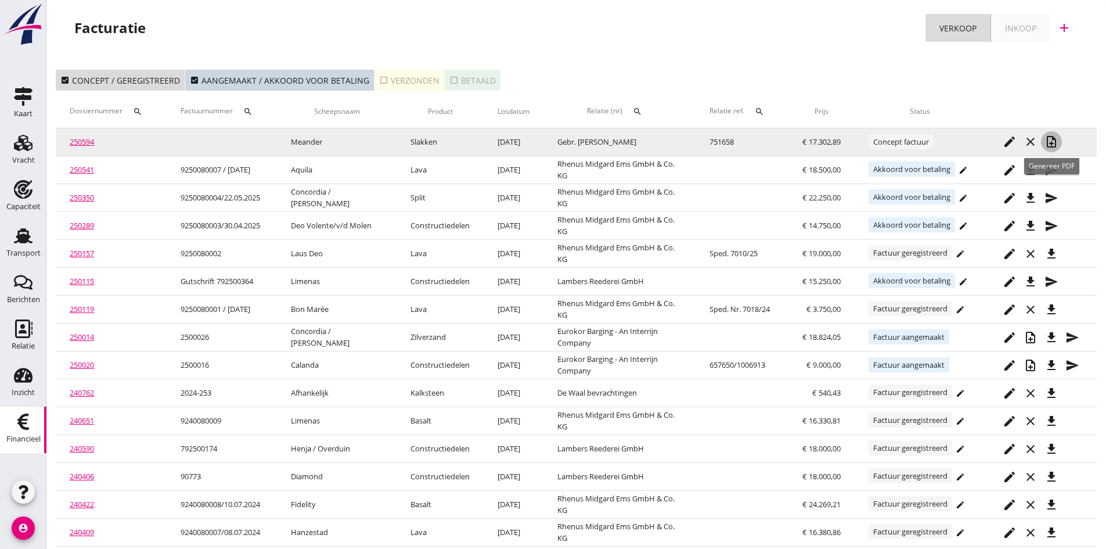
click at [1052, 138] on icon "note_add" at bounding box center [1052, 142] width 14 height 14
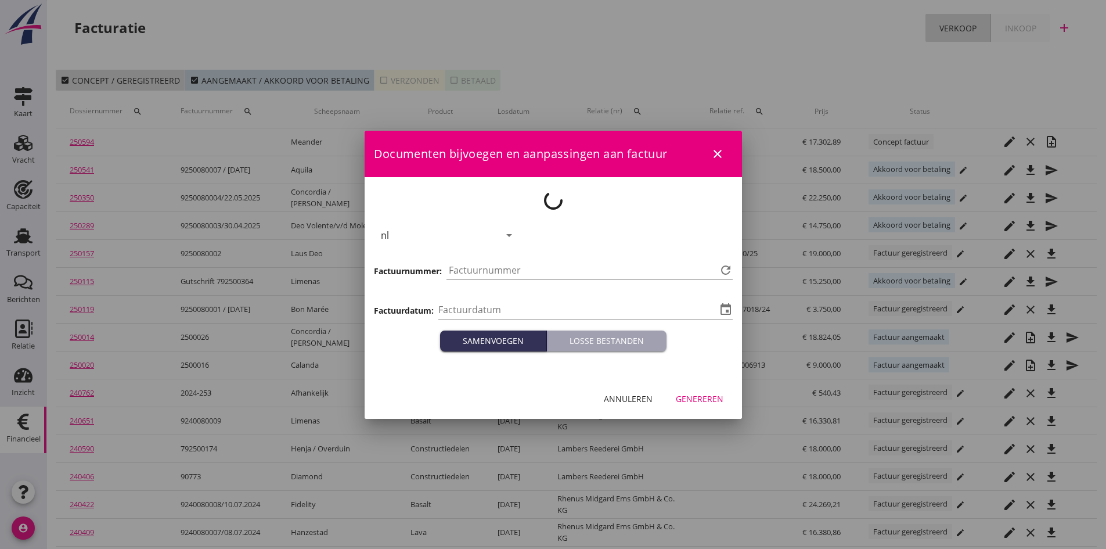
type input "[DATE]"
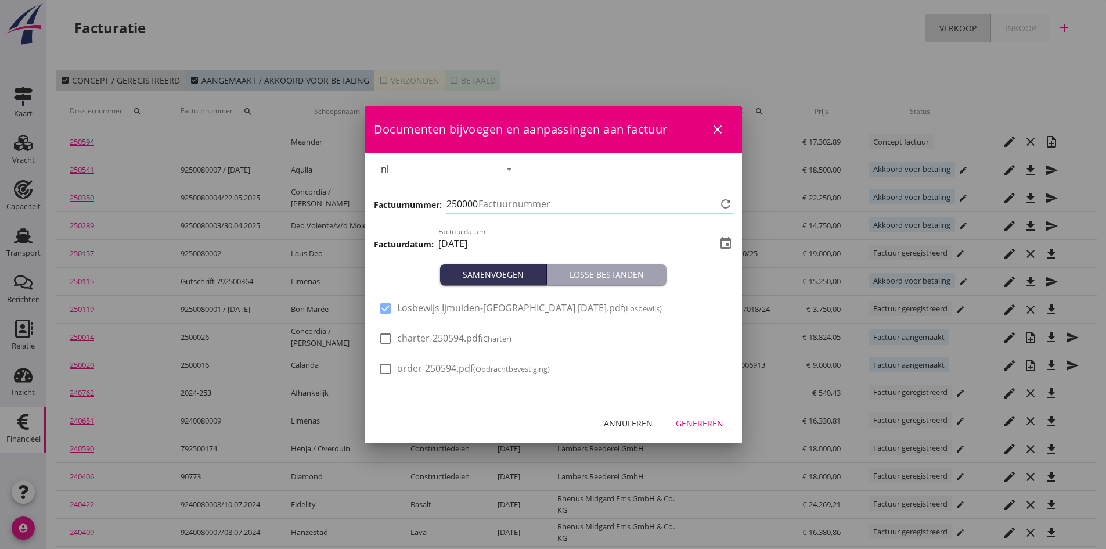
type input "749"
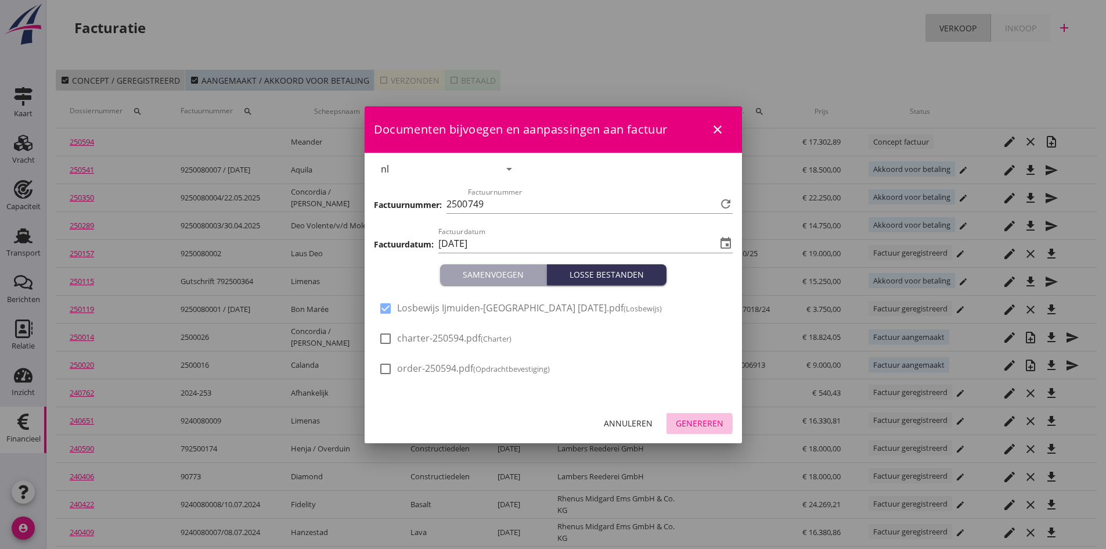
click at [699, 423] on div "Genereren" at bounding box center [700, 423] width 48 height 12
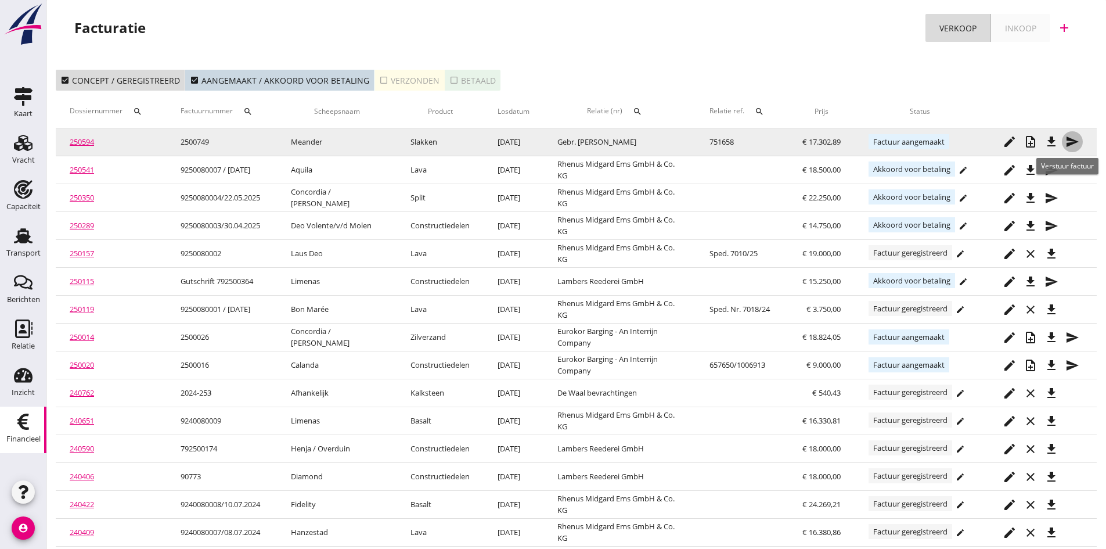
click at [1069, 138] on icon "send" at bounding box center [1073, 142] width 14 height 14
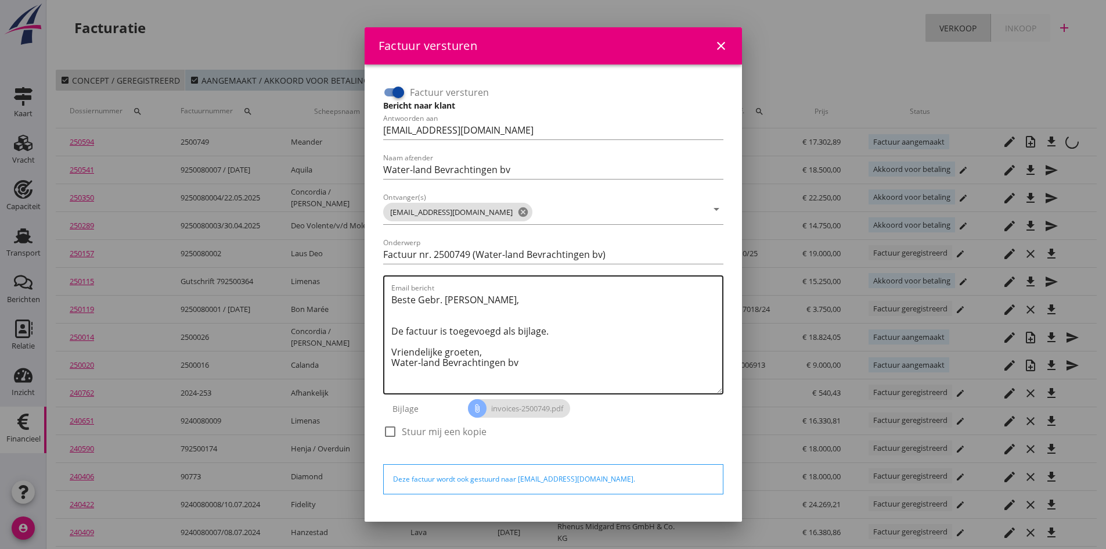
scroll to position [33, 0]
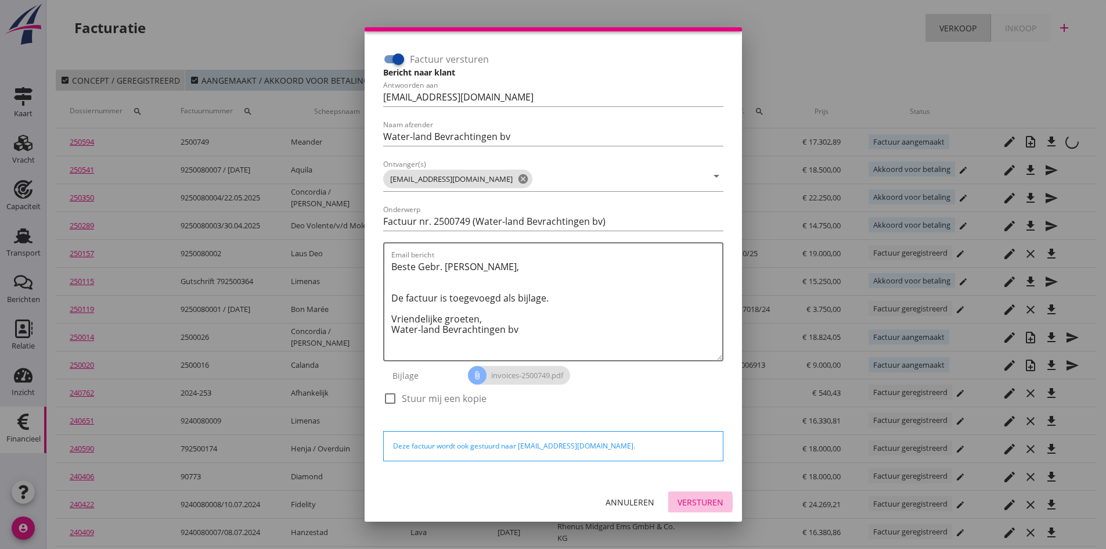
click at [681, 499] on div "Versturen" at bounding box center [701, 502] width 46 height 12
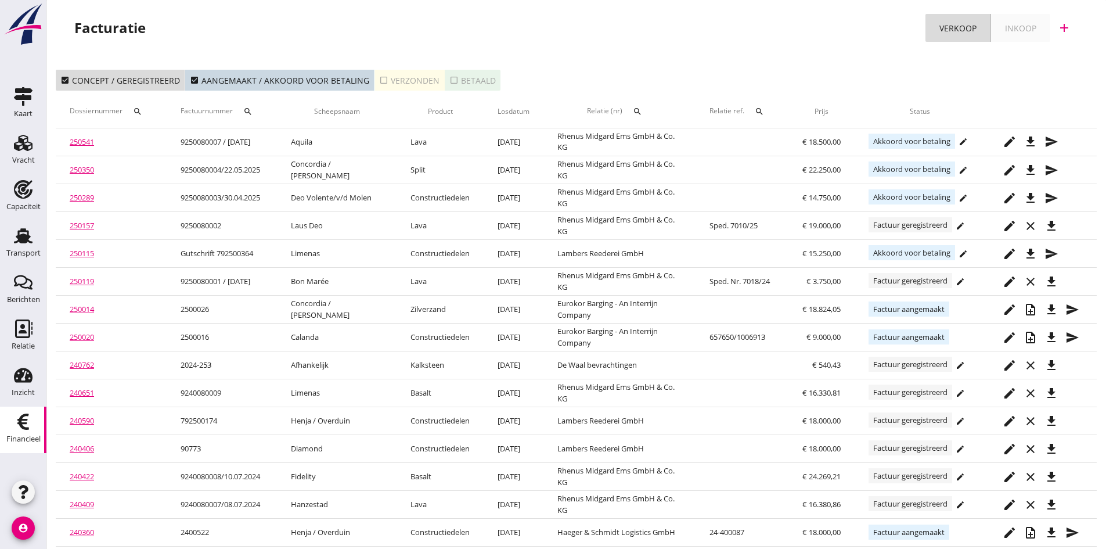
click at [410, 81] on div "check_box_outline_blank Verzonden" at bounding box center [409, 80] width 60 height 12
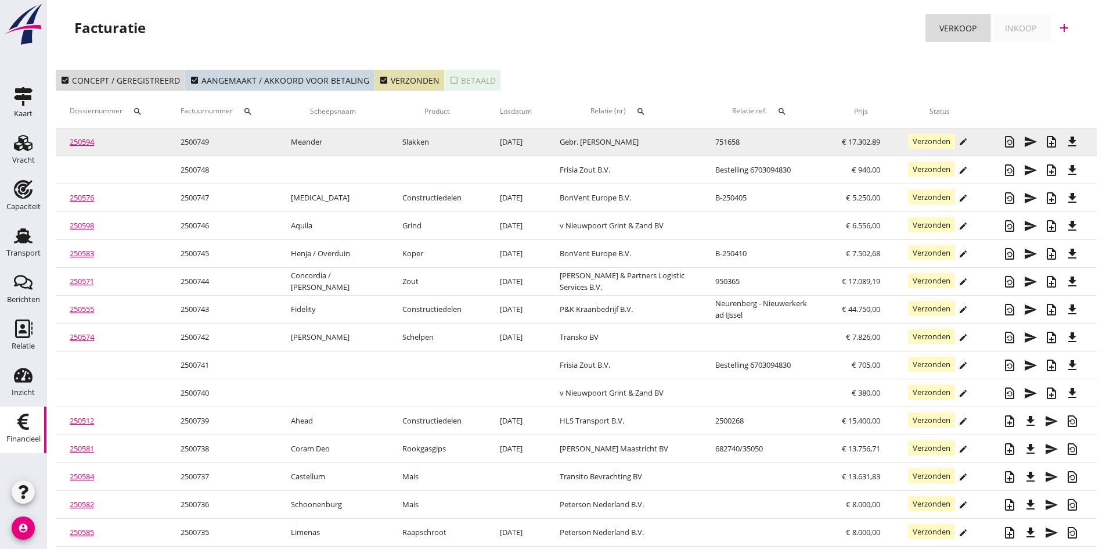
click at [87, 142] on link "250594" at bounding box center [82, 141] width 24 height 10
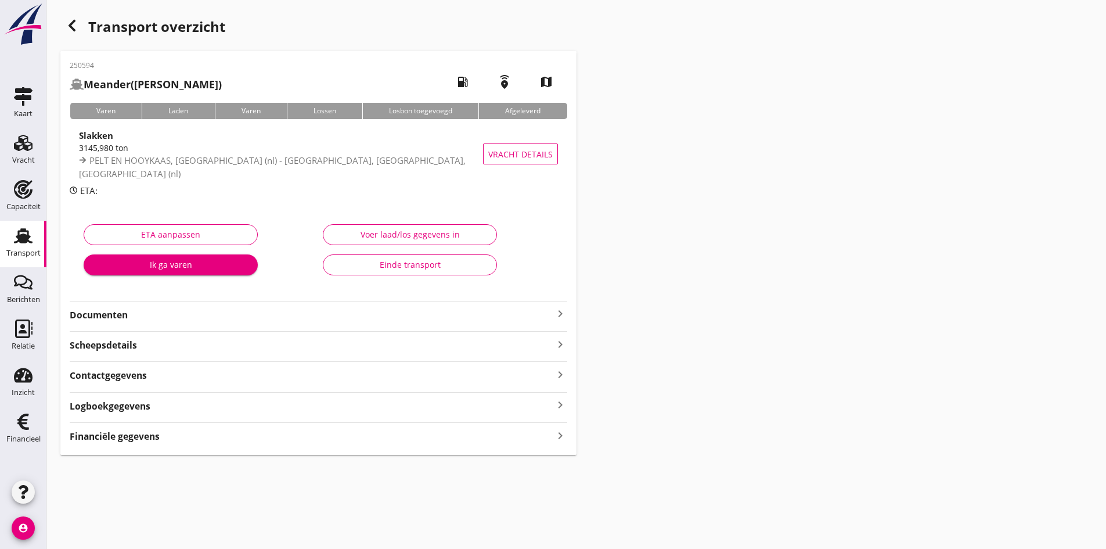
click at [110, 316] on strong "Documenten" at bounding box center [312, 314] width 484 height 13
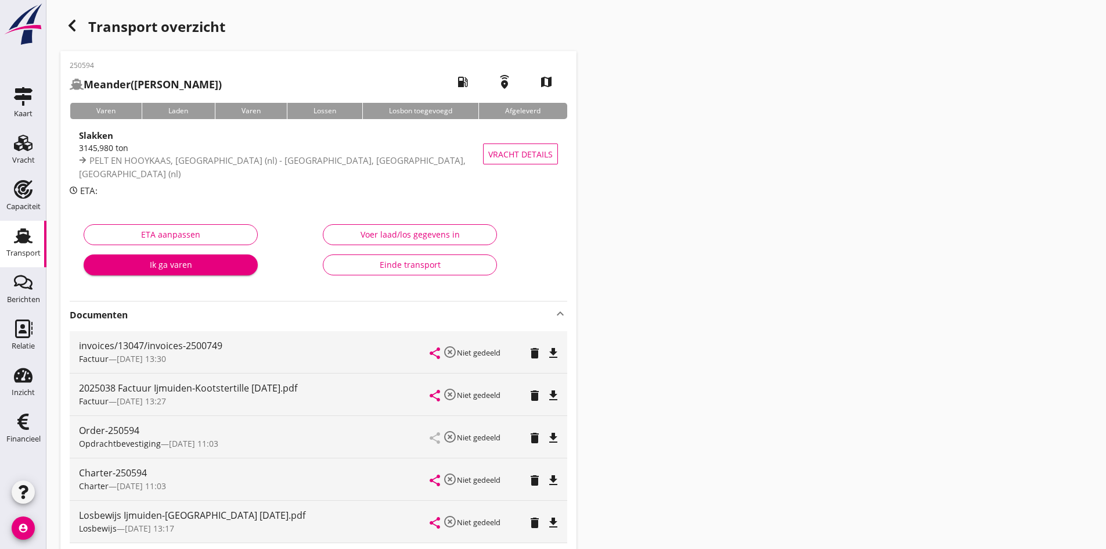
scroll to position [116, 0]
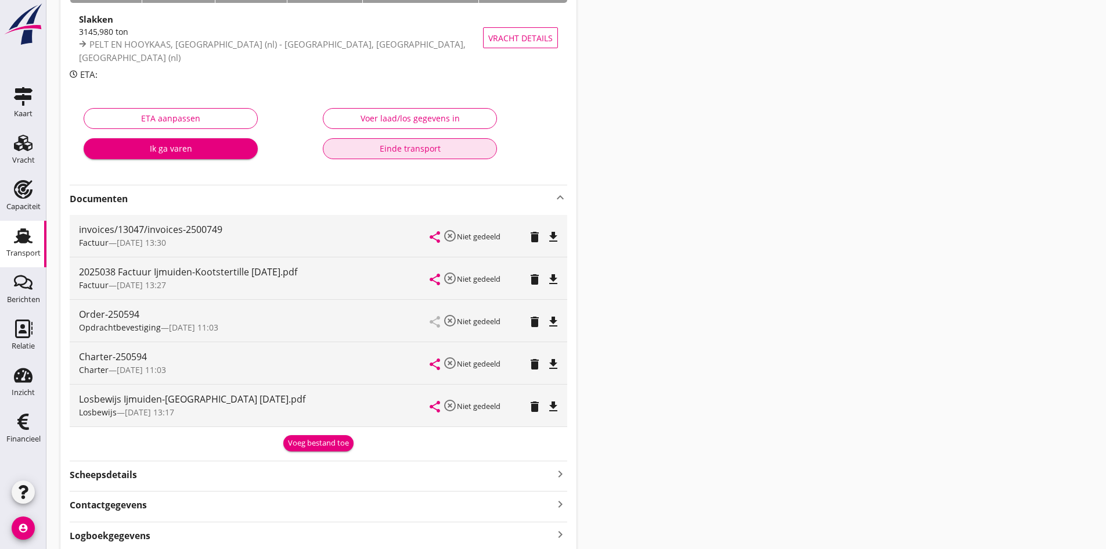
click at [401, 146] on div "Einde transport" at bounding box center [410, 148] width 154 height 12
